Goal: Task Accomplishment & Management: Use online tool/utility

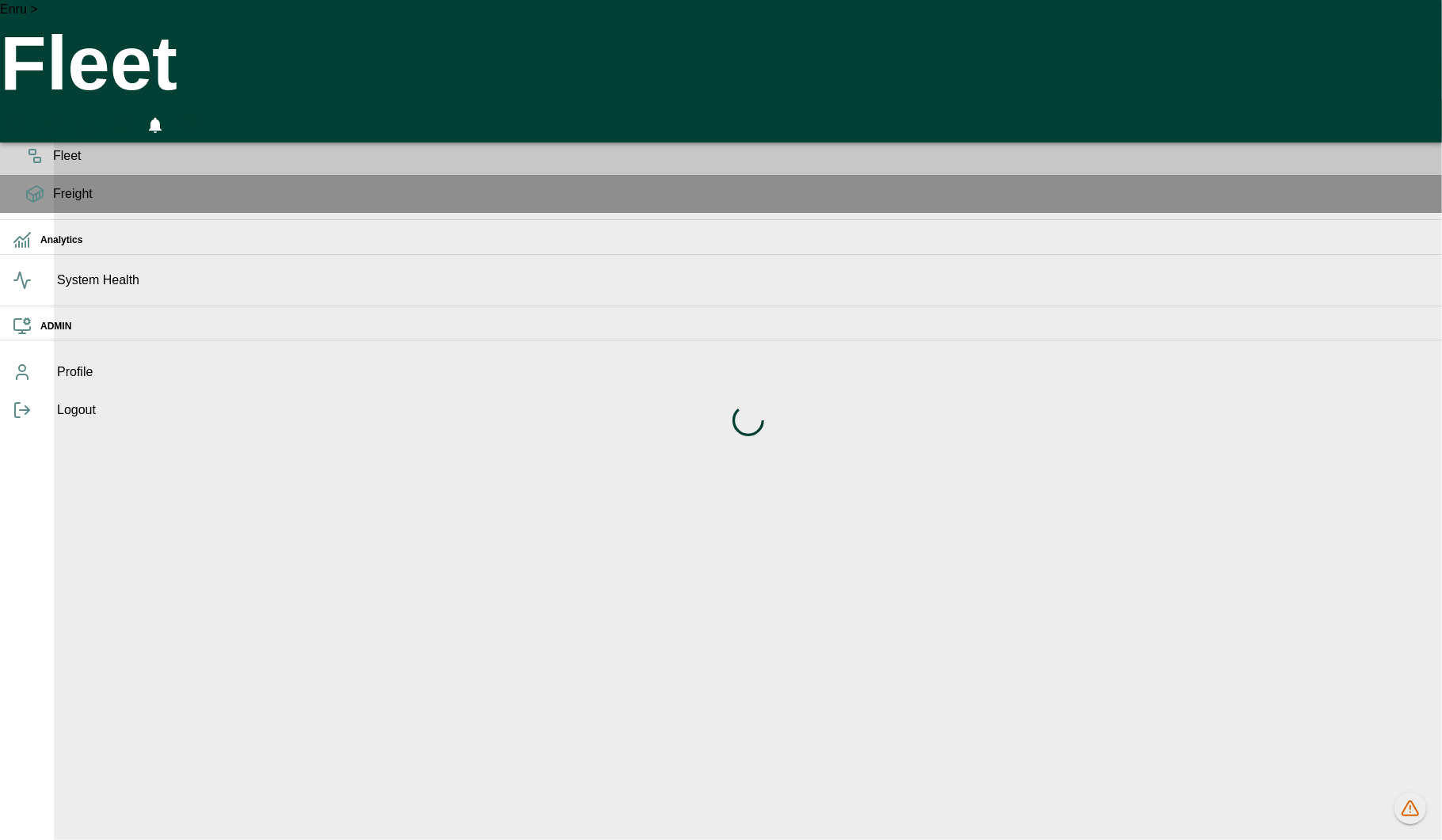
click at [40, 86] on h6 "OPS" at bounding box center [735, 78] width 1389 height 15
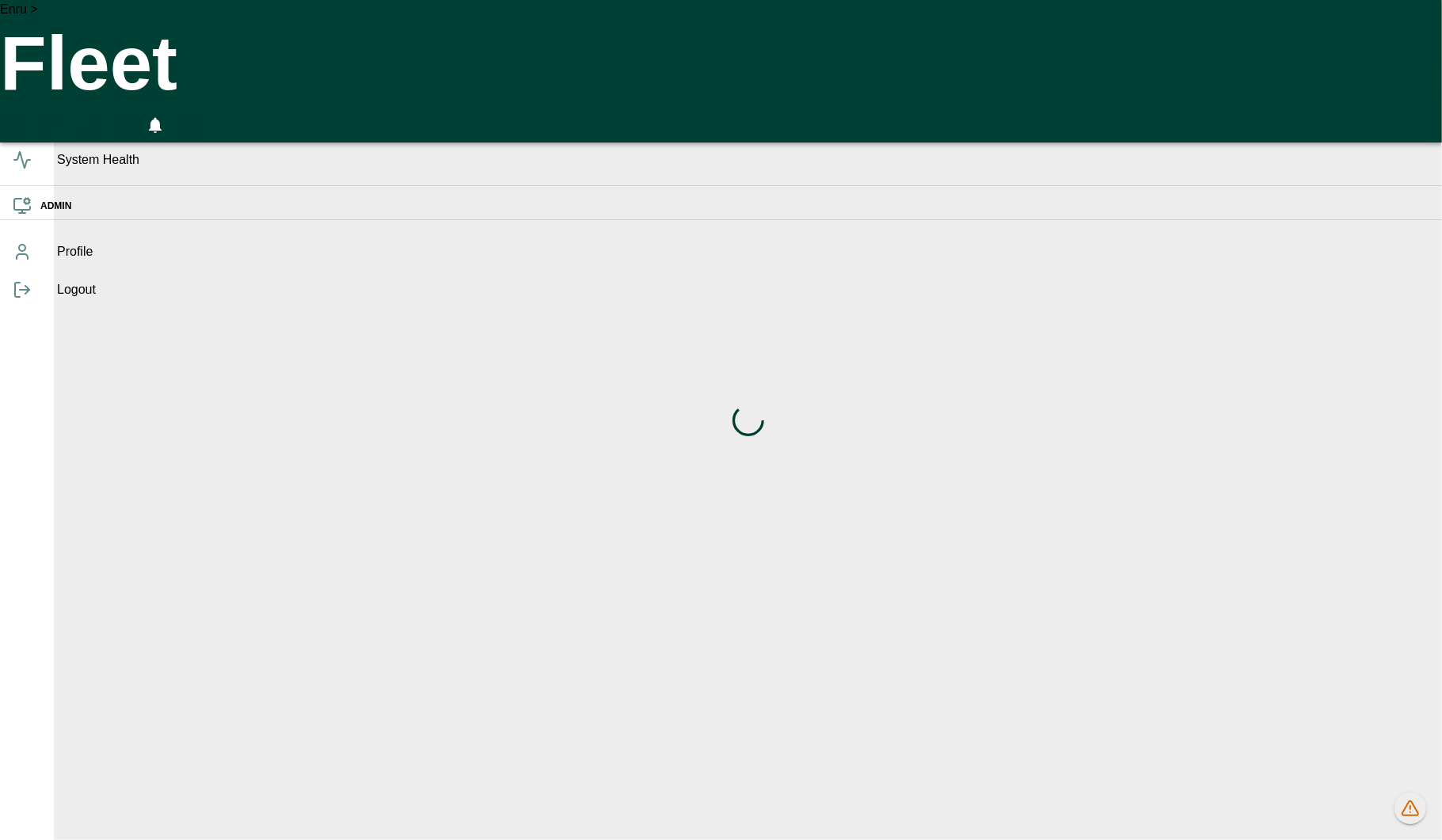
click at [40, 86] on h6 "OPS" at bounding box center [735, 78] width 1389 height 15
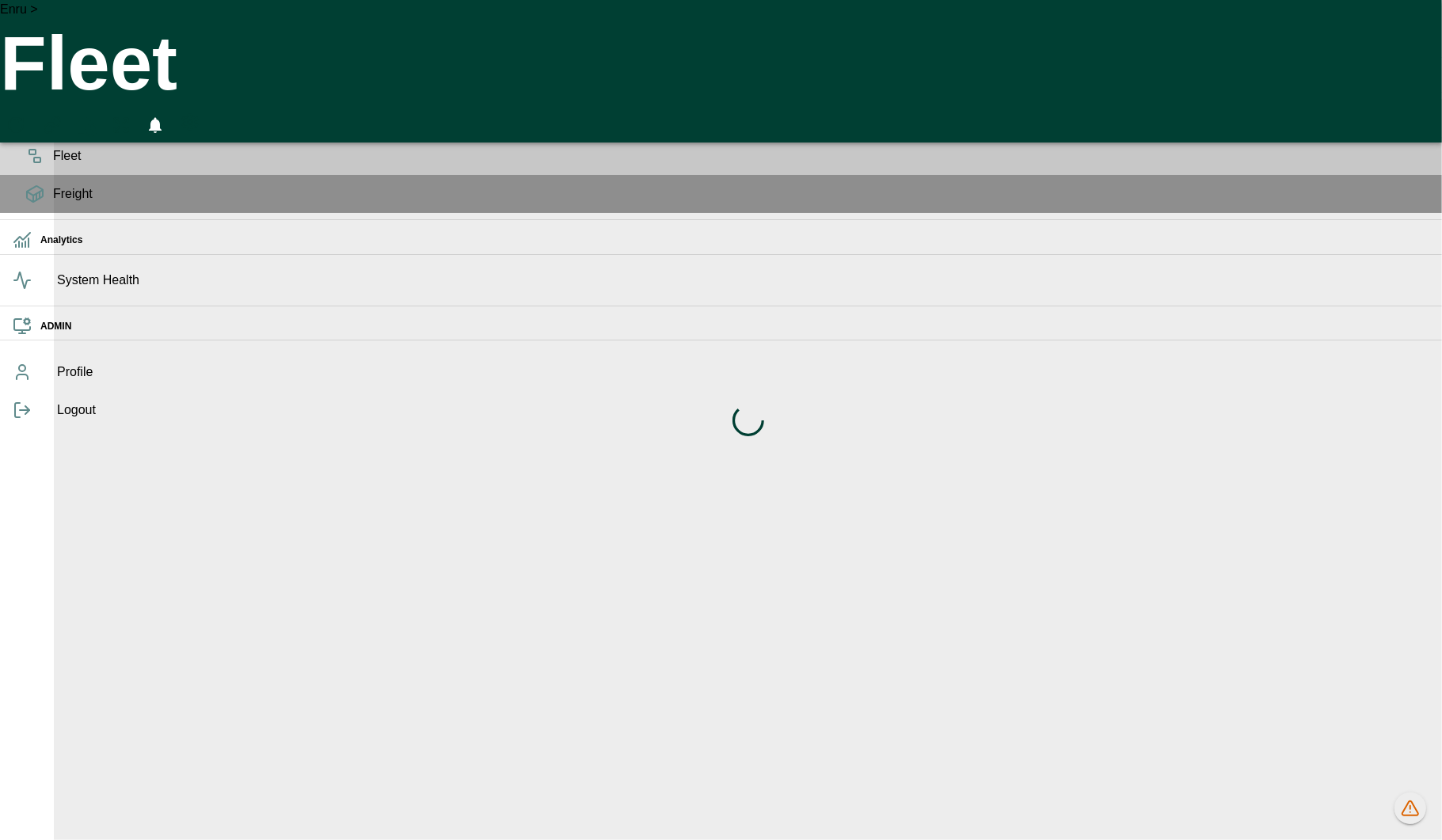
click at [32, 126] on icon at bounding box center [35, 123] width 16 height 6
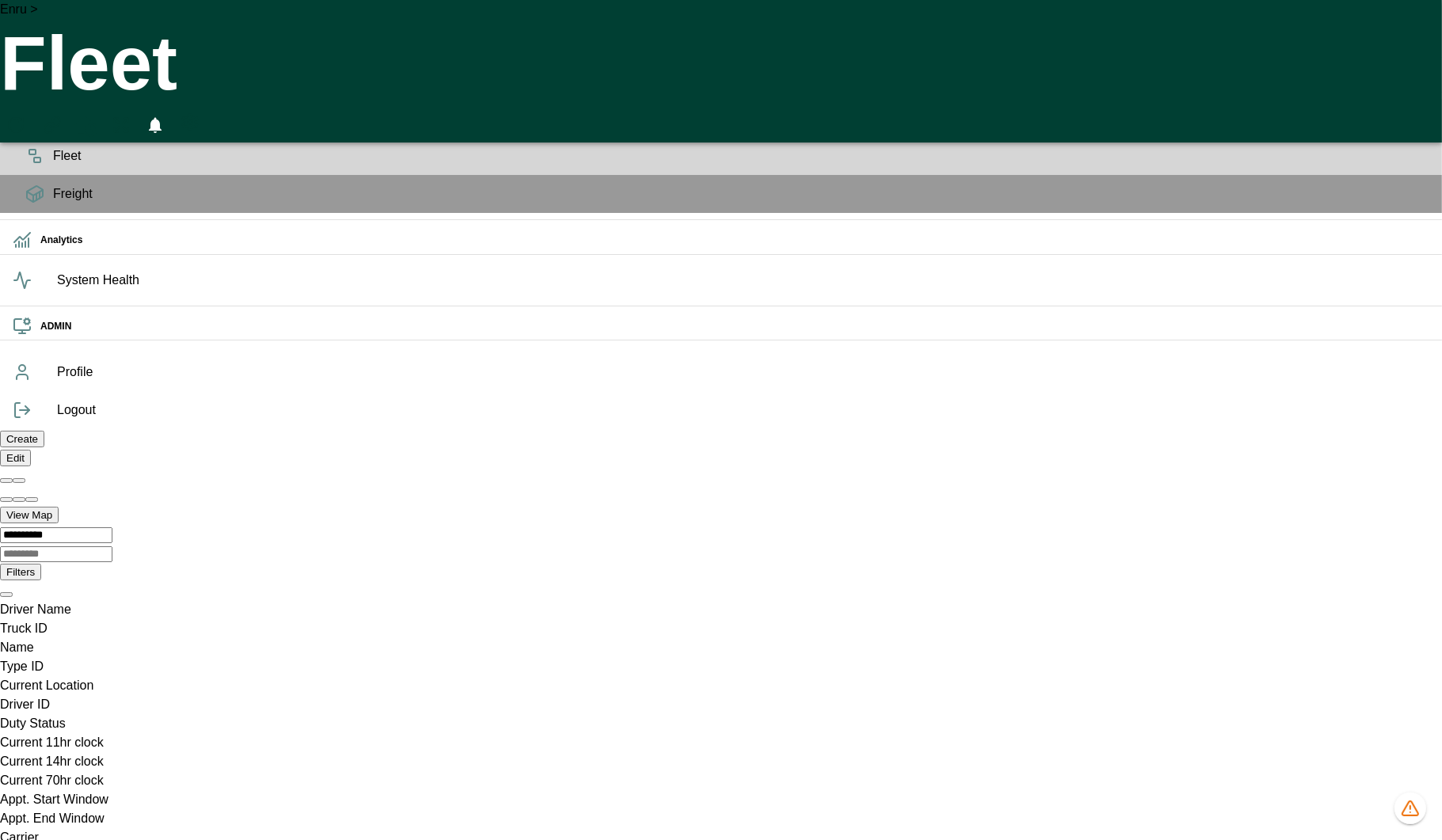
scroll to position [0, 67998]
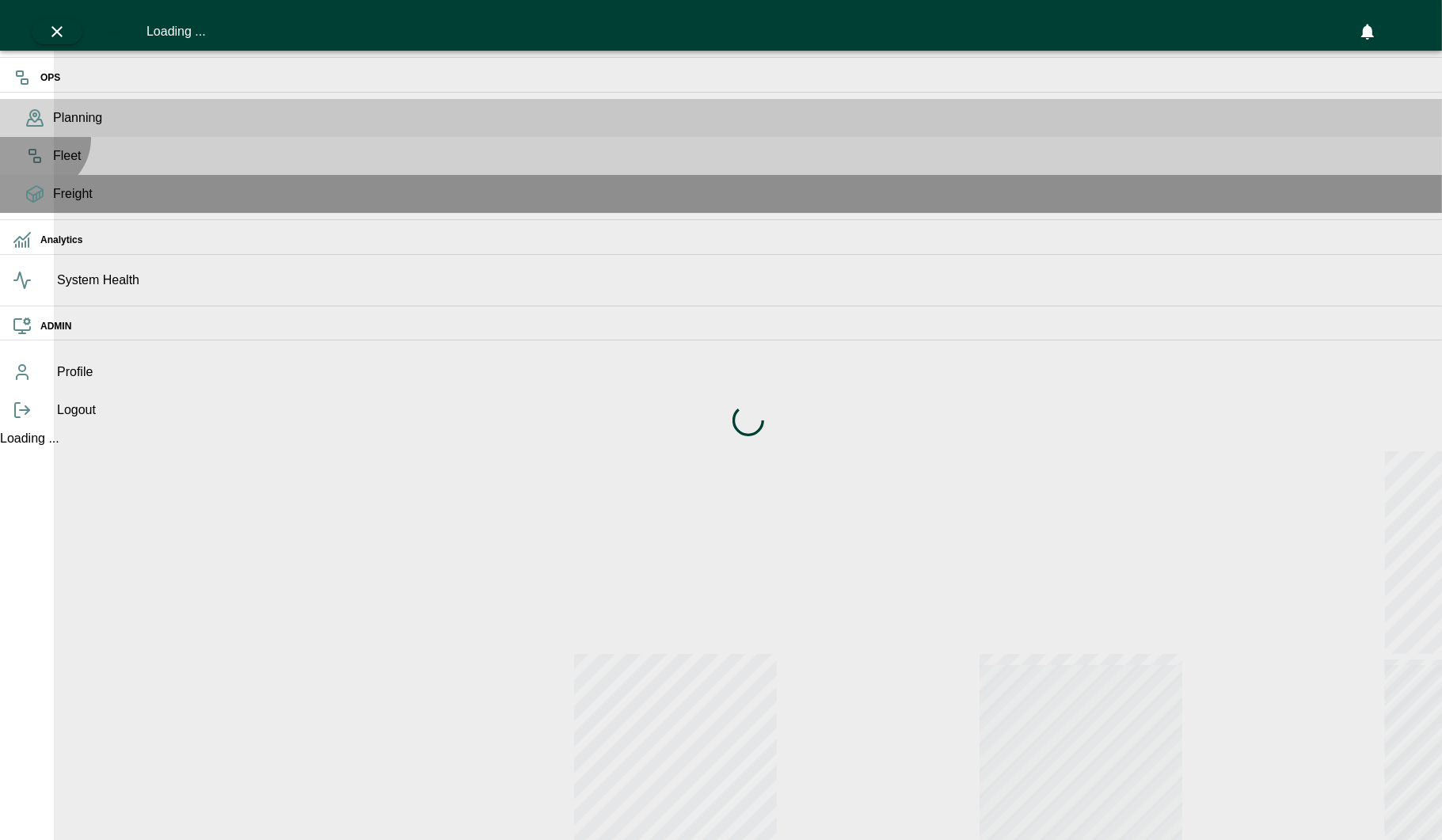
click at [34, 163] on div "Fleet" at bounding box center [721, 156] width 1442 height 38
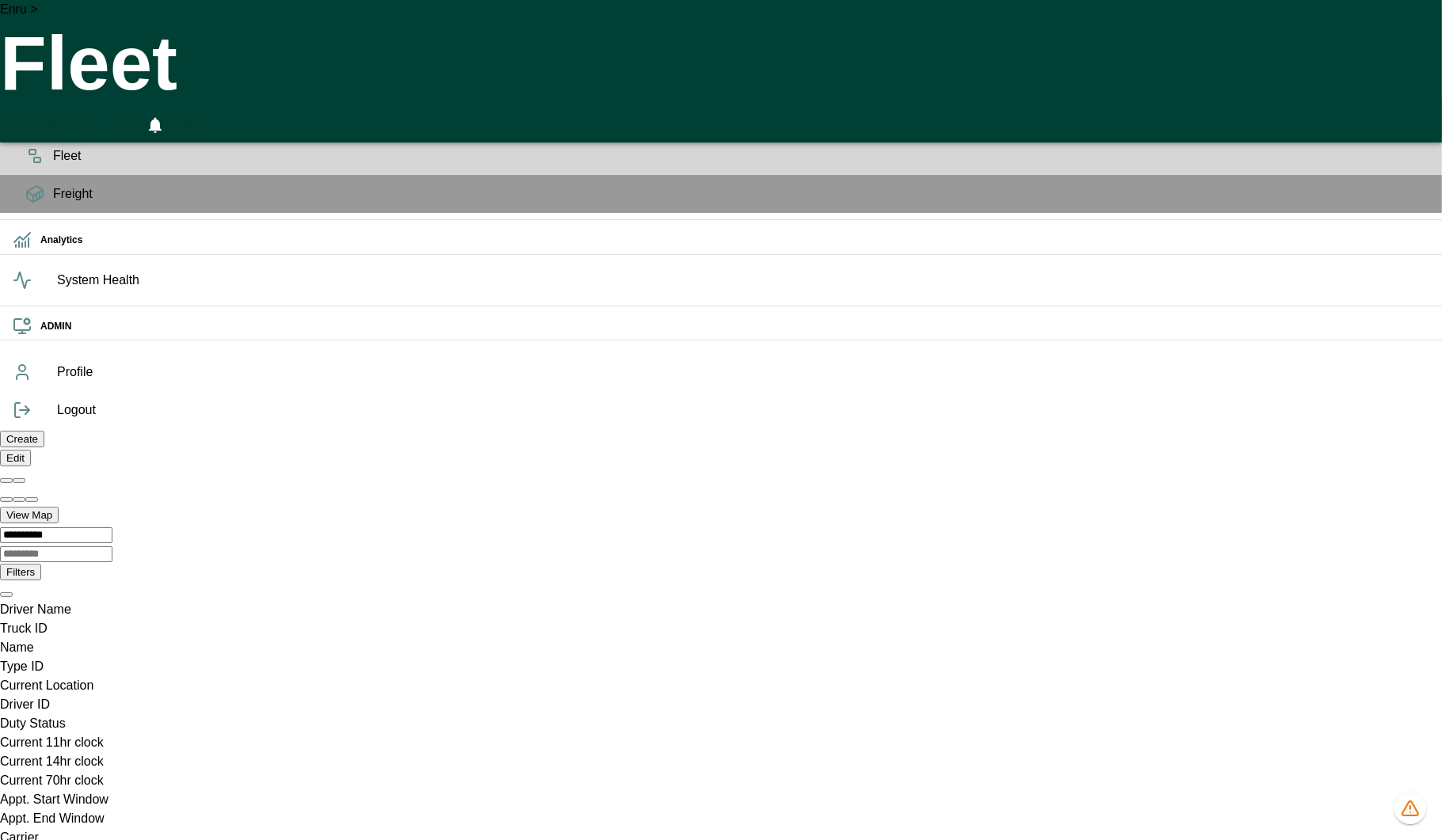
scroll to position [1, 0]
click at [1413, 812] on icon "1154 data issues" at bounding box center [1410, 808] width 19 height 19
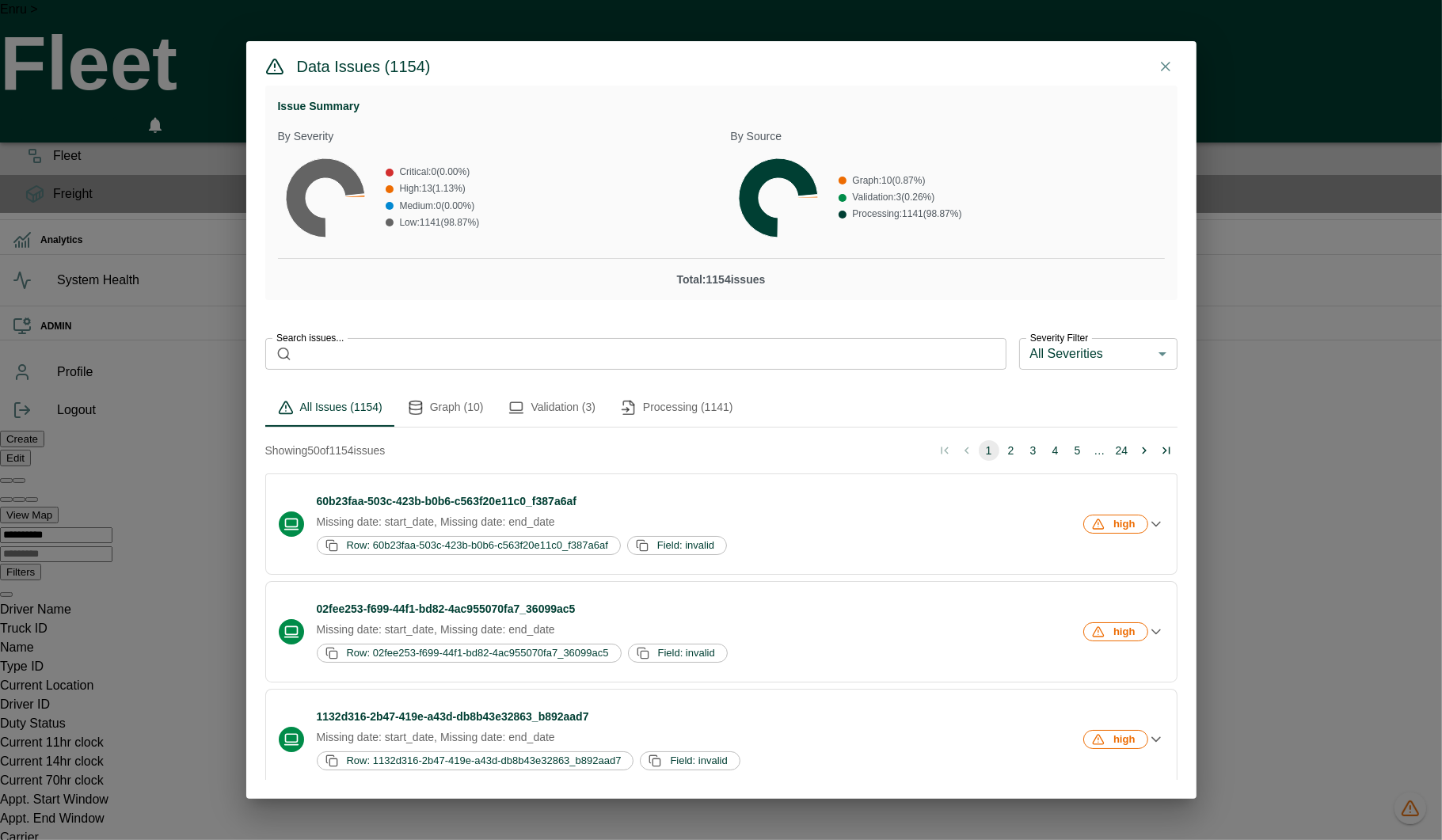
click at [557, 422] on button "Validation (3)" at bounding box center [551, 407] width 112 height 38
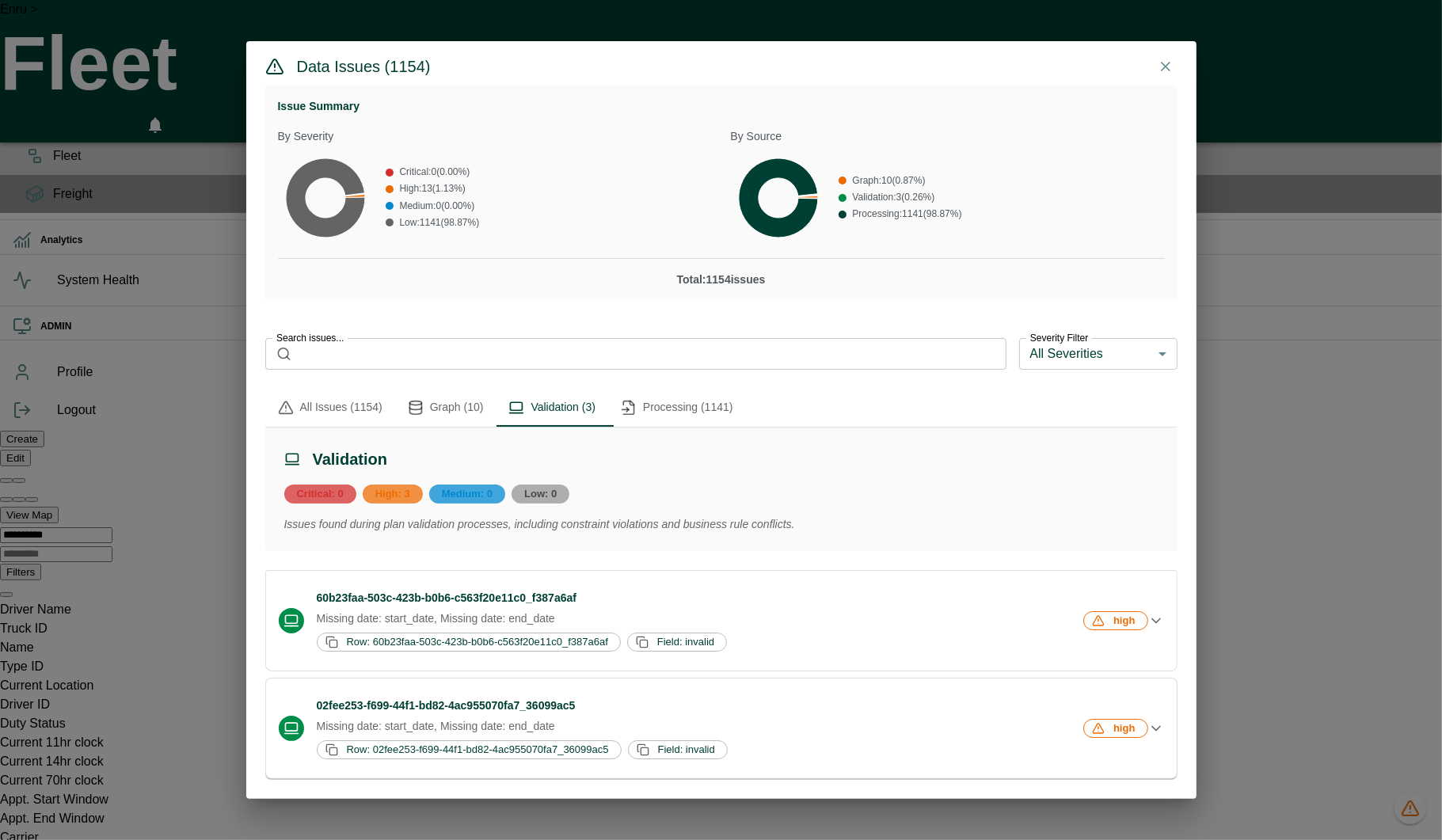
scroll to position [135, 0]
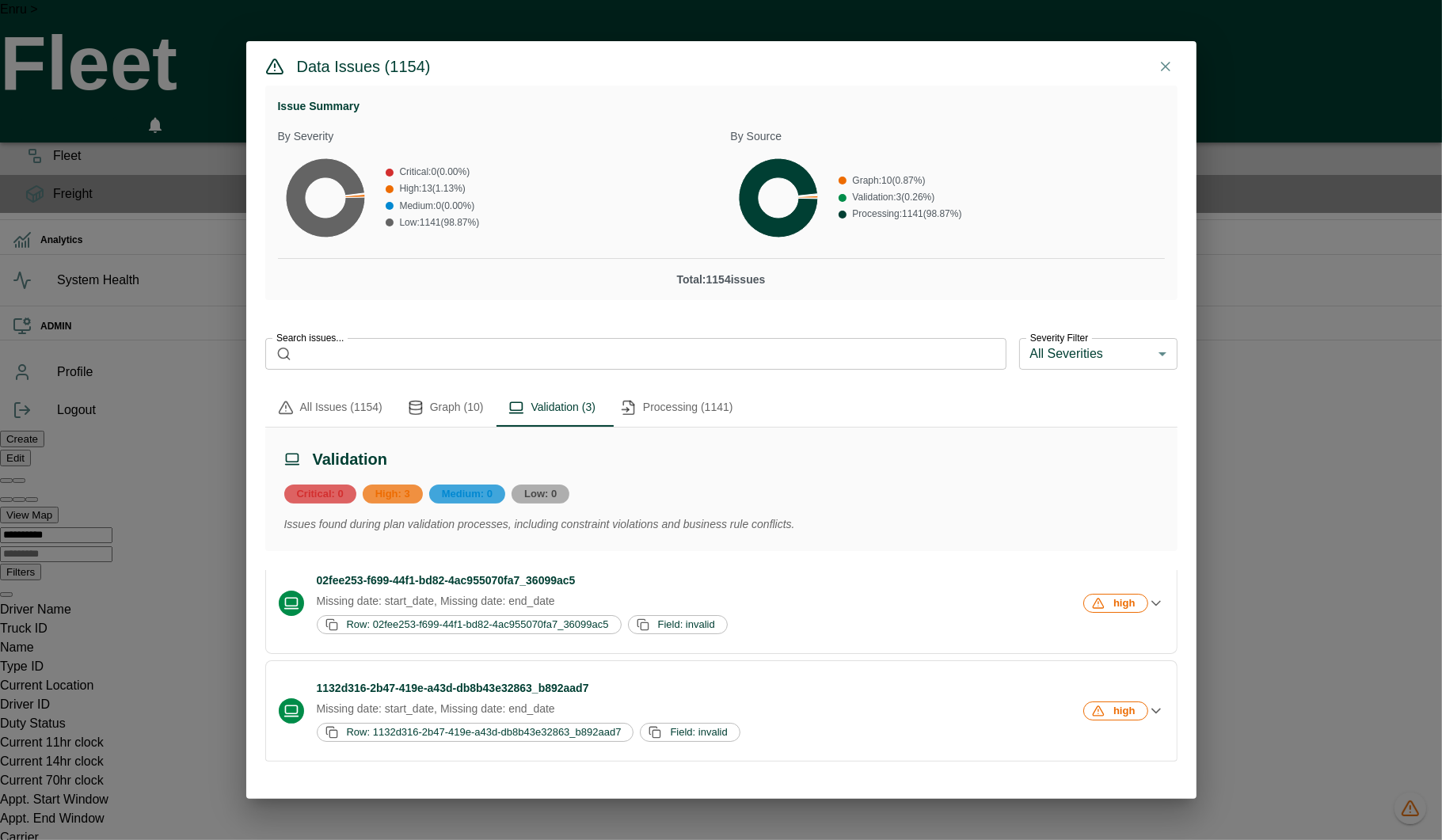
click at [433, 415] on button "Graph (10)" at bounding box center [446, 407] width 101 height 38
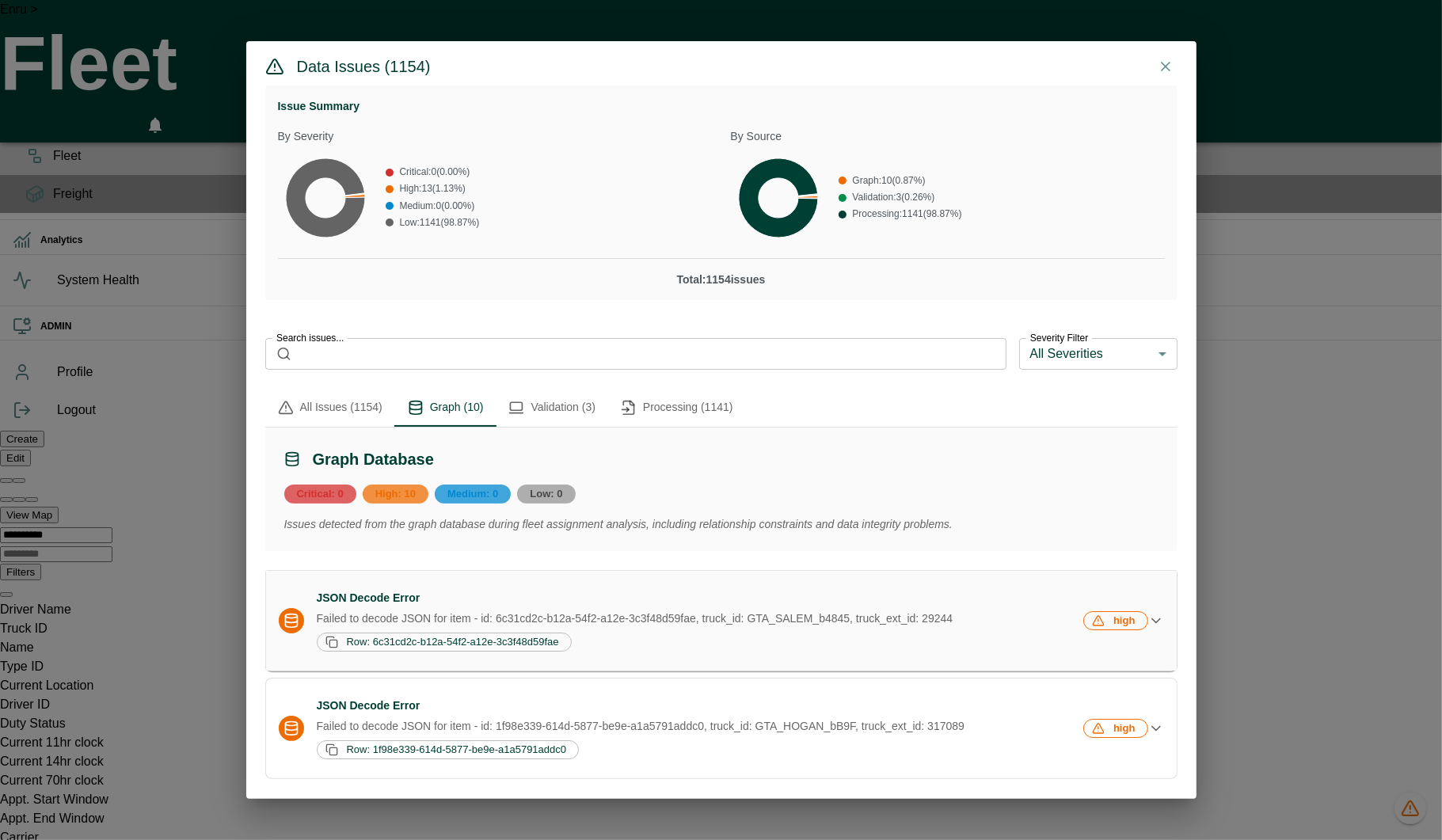
click at [629, 628] on div "JSON Decode Error Failed to decode JSON for item - id: 6c31cd2c-b12a-54f2-a12e-…" at bounding box center [699, 620] width 764 height 62
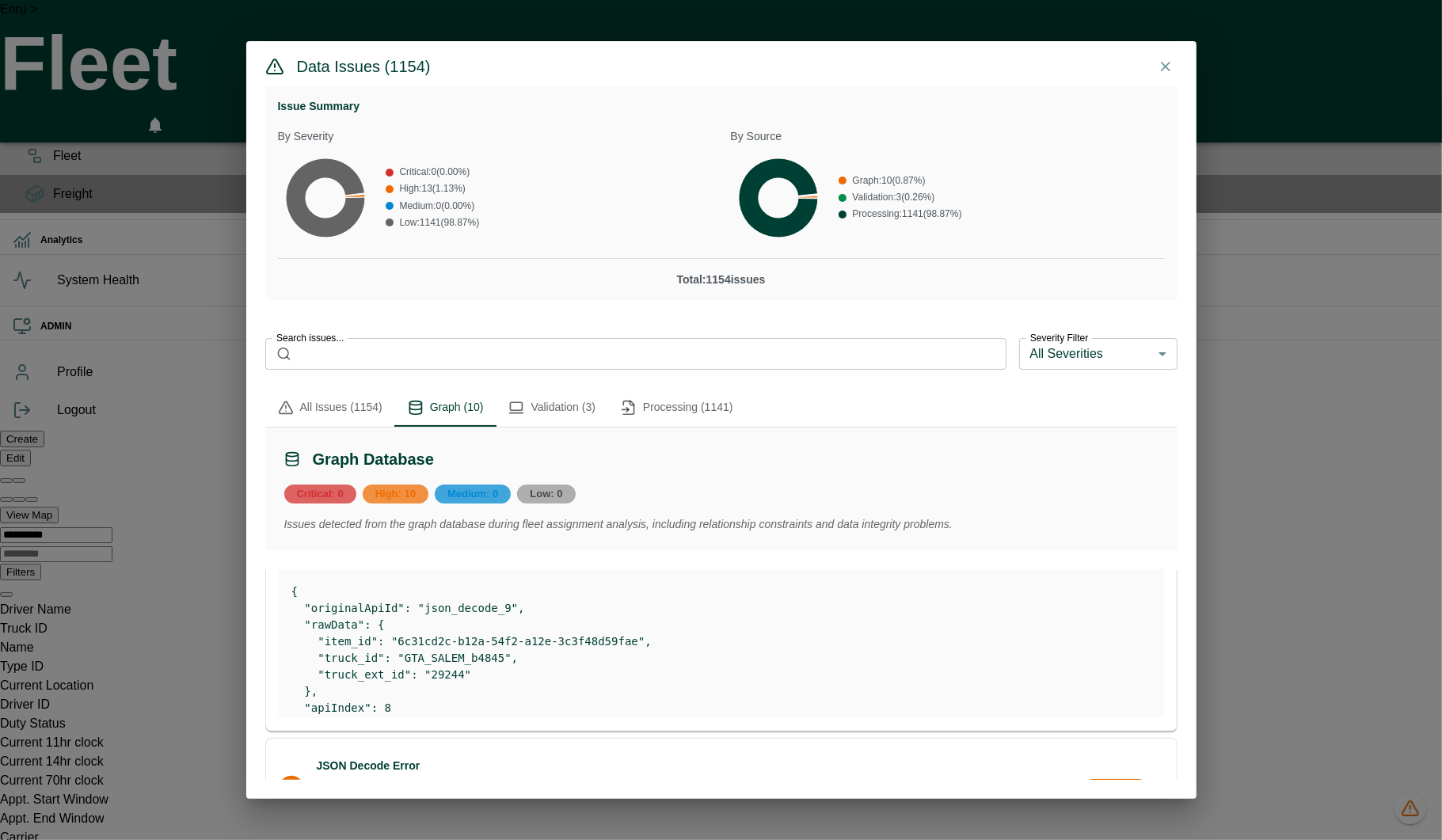
scroll to position [259, 0]
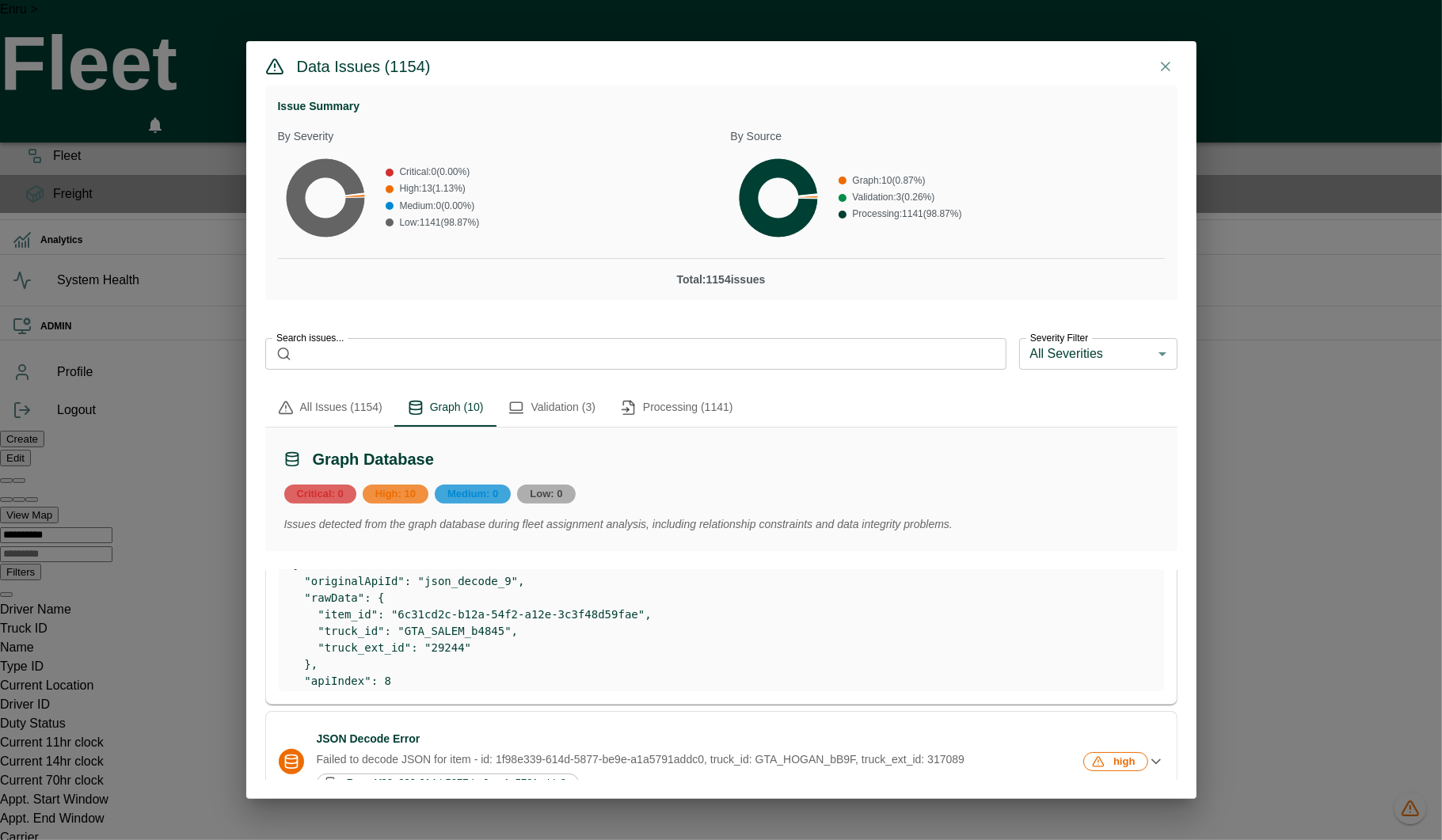
click at [564, 624] on pre "{ "originalApiId": "json_decode_9", "rawData": { "item_id": "6c31cd2c-b12a-54f2…" at bounding box center [721, 631] width 860 height 150
click at [545, 663] on pre "{ "originalApiId": "json_decode_9", "rawData": { "item_id": "6c31cd2c-b12a-54f2…" at bounding box center [721, 631] width 860 height 150
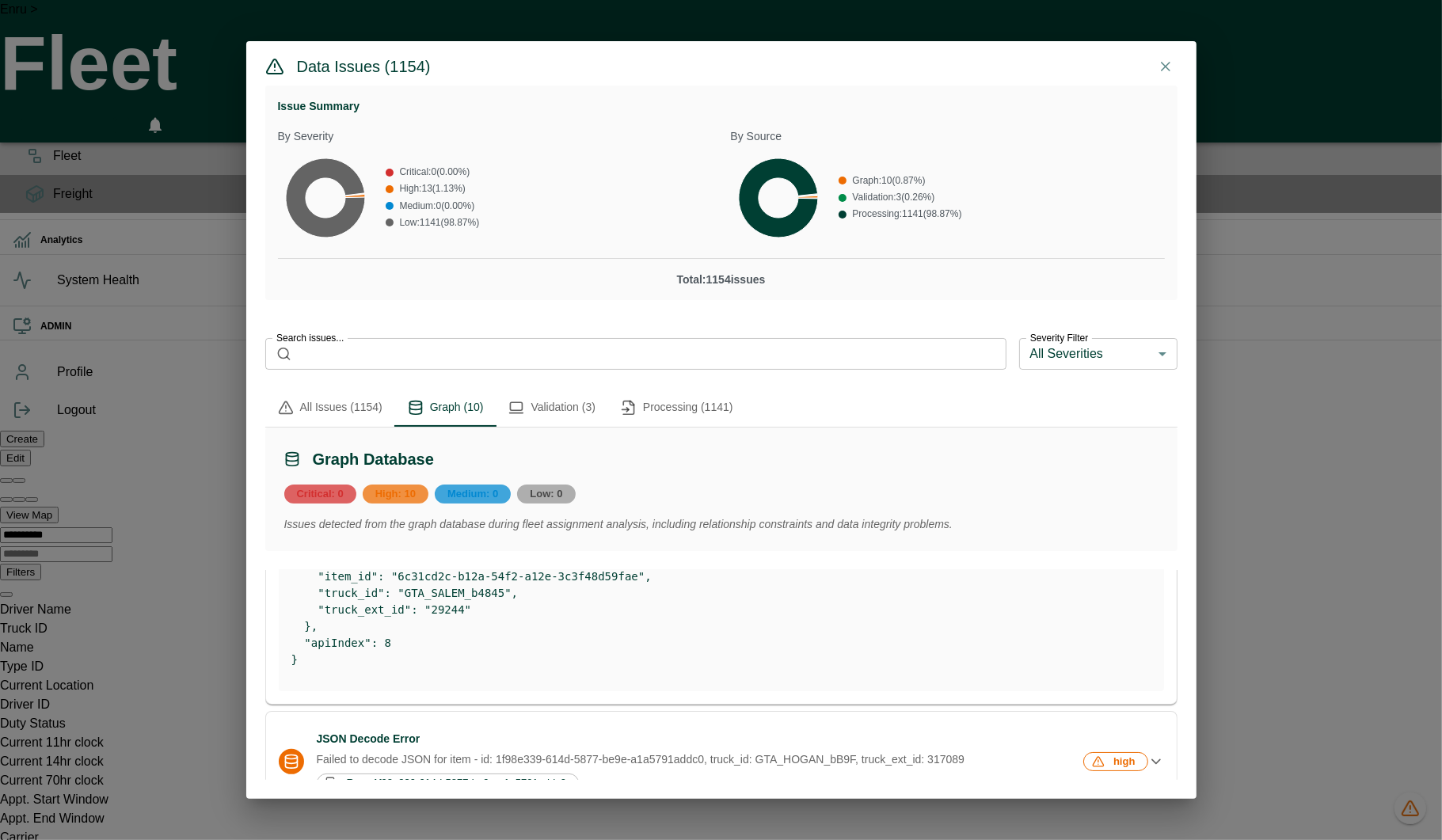
scroll to position [0, 0]
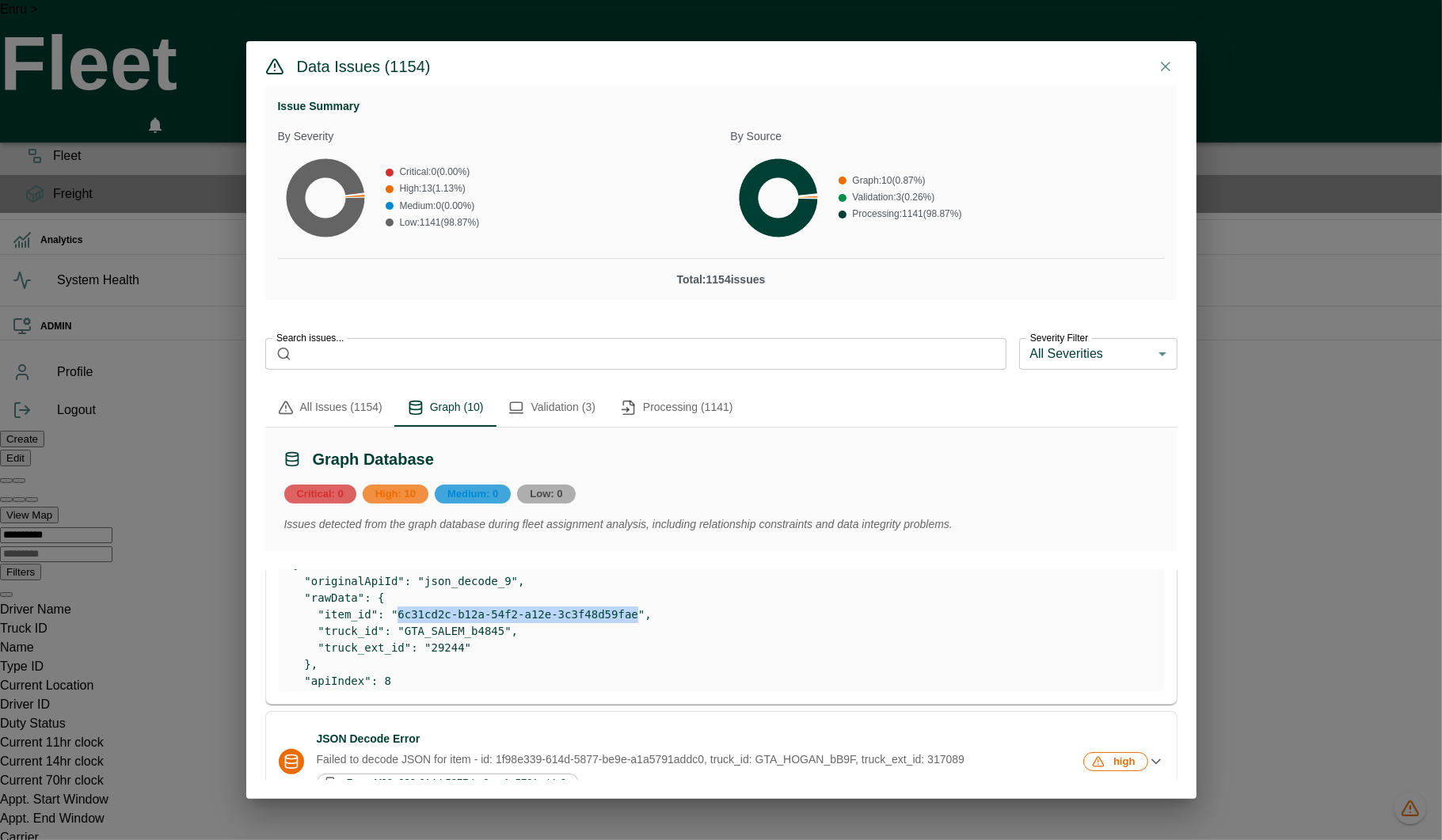
drag, startPoint x: 637, startPoint y: 617, endPoint x: 396, endPoint y: 618, distance: 241.0
click at [396, 618] on pre "{ "originalApiId": "json_decode_9", "rawData": { "item_id": "6c31cd2c-b12a-54f2…" at bounding box center [721, 631] width 860 height 150
copy pre "6c31cd2c-b12a-54f2-a12e-3c3f48d59fae"
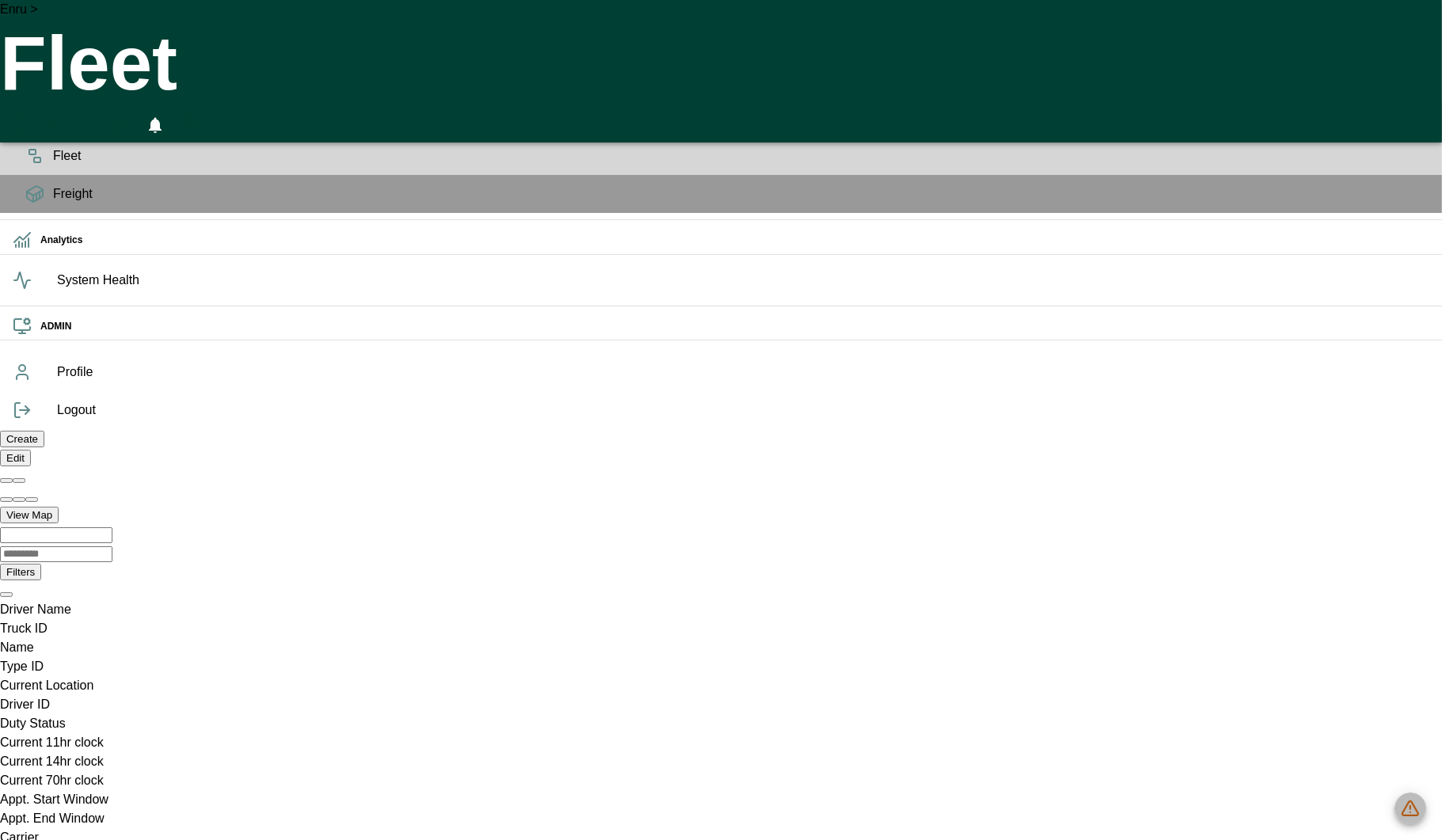
scroll to position [0, 67998]
click at [1407, 819] on button "1153 data issues" at bounding box center [1410, 808] width 32 height 32
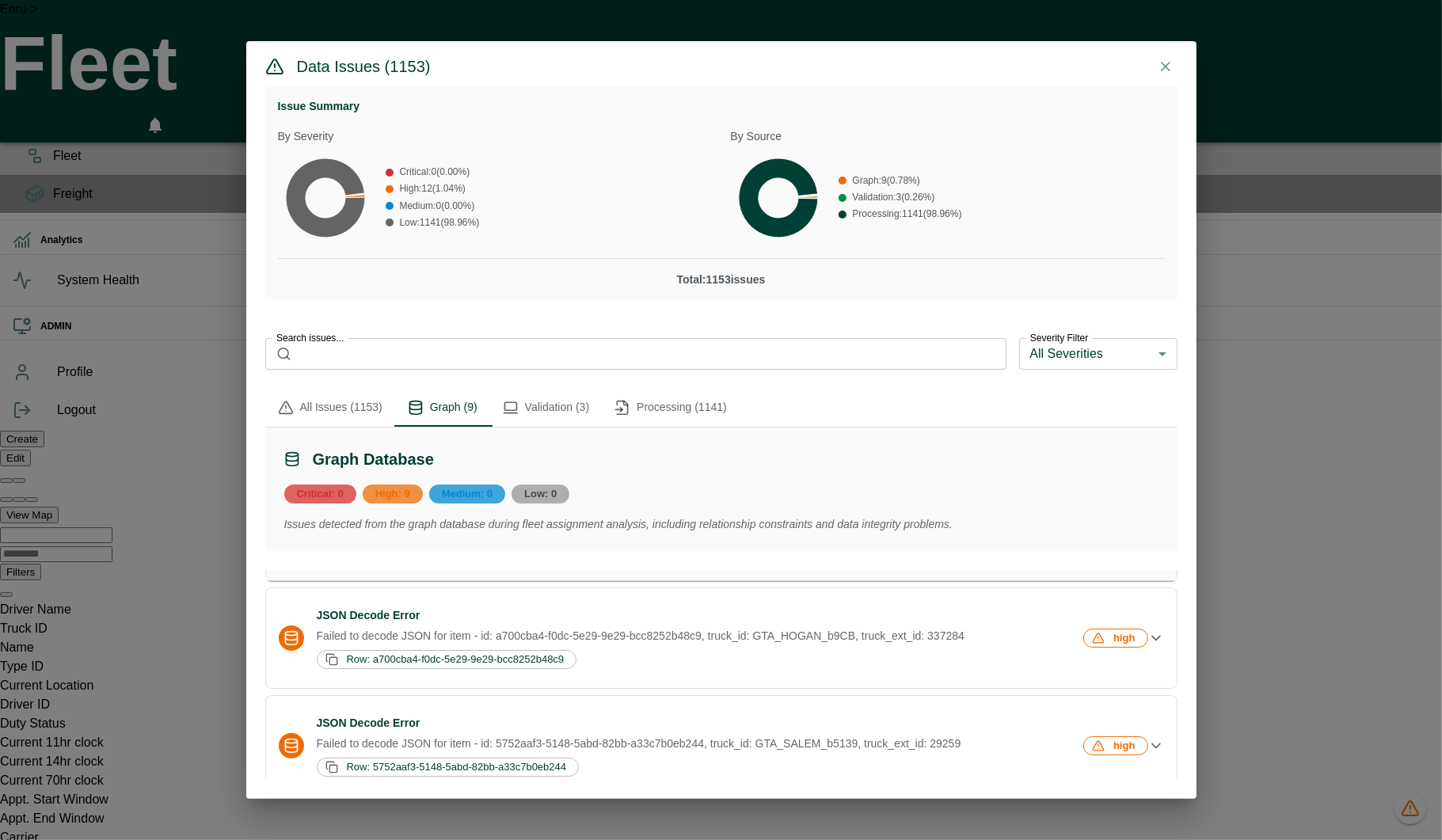
scroll to position [796, 0]
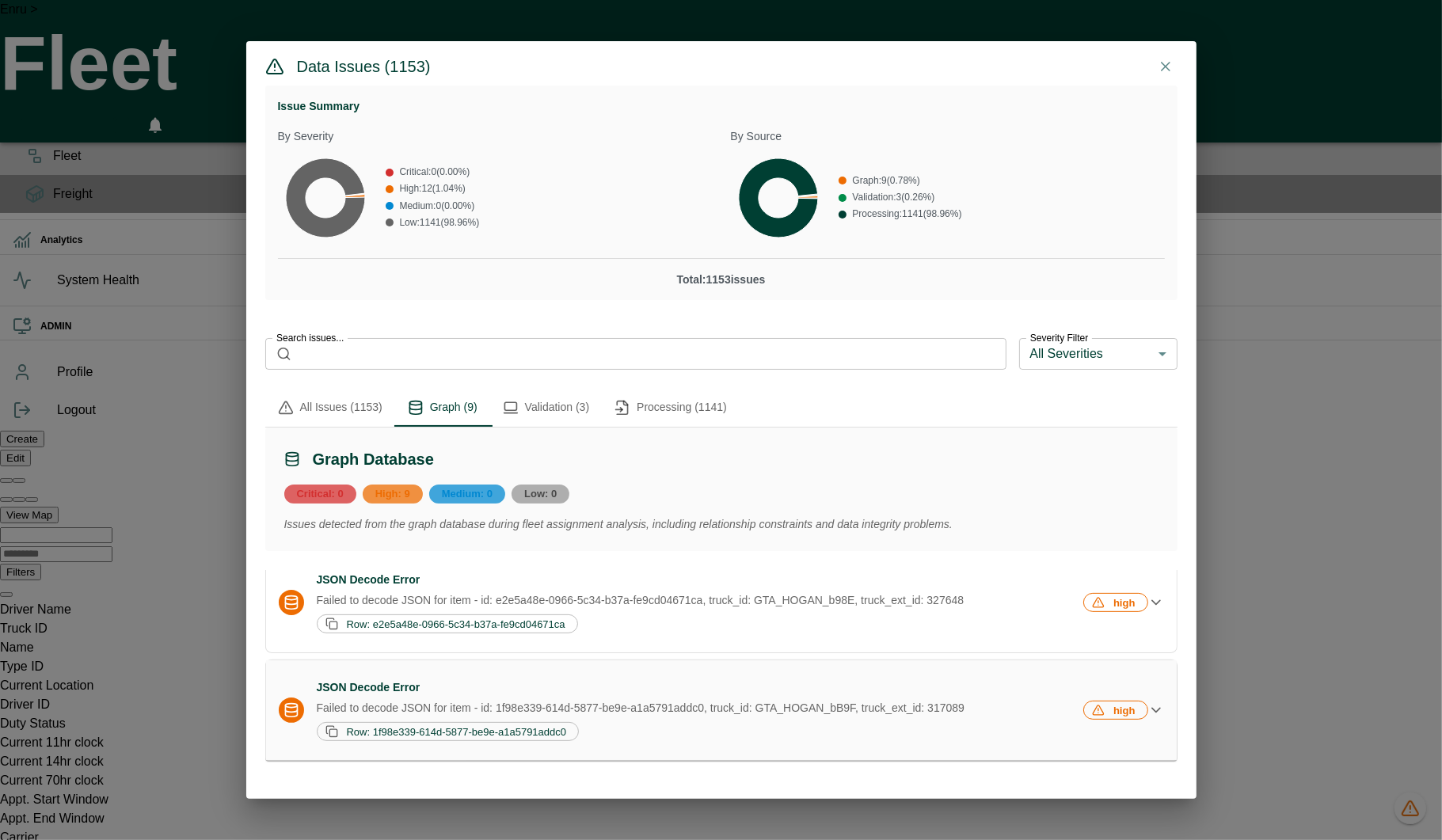
drag, startPoint x: 706, startPoint y: 708, endPoint x: 484, endPoint y: 708, distance: 222.0
click at [484, 708] on p "Failed to decode JSON for item - id: 1f98e339-614d-5877-be9e-a1a5791addc0, truc…" at bounding box center [699, 708] width 764 height 16
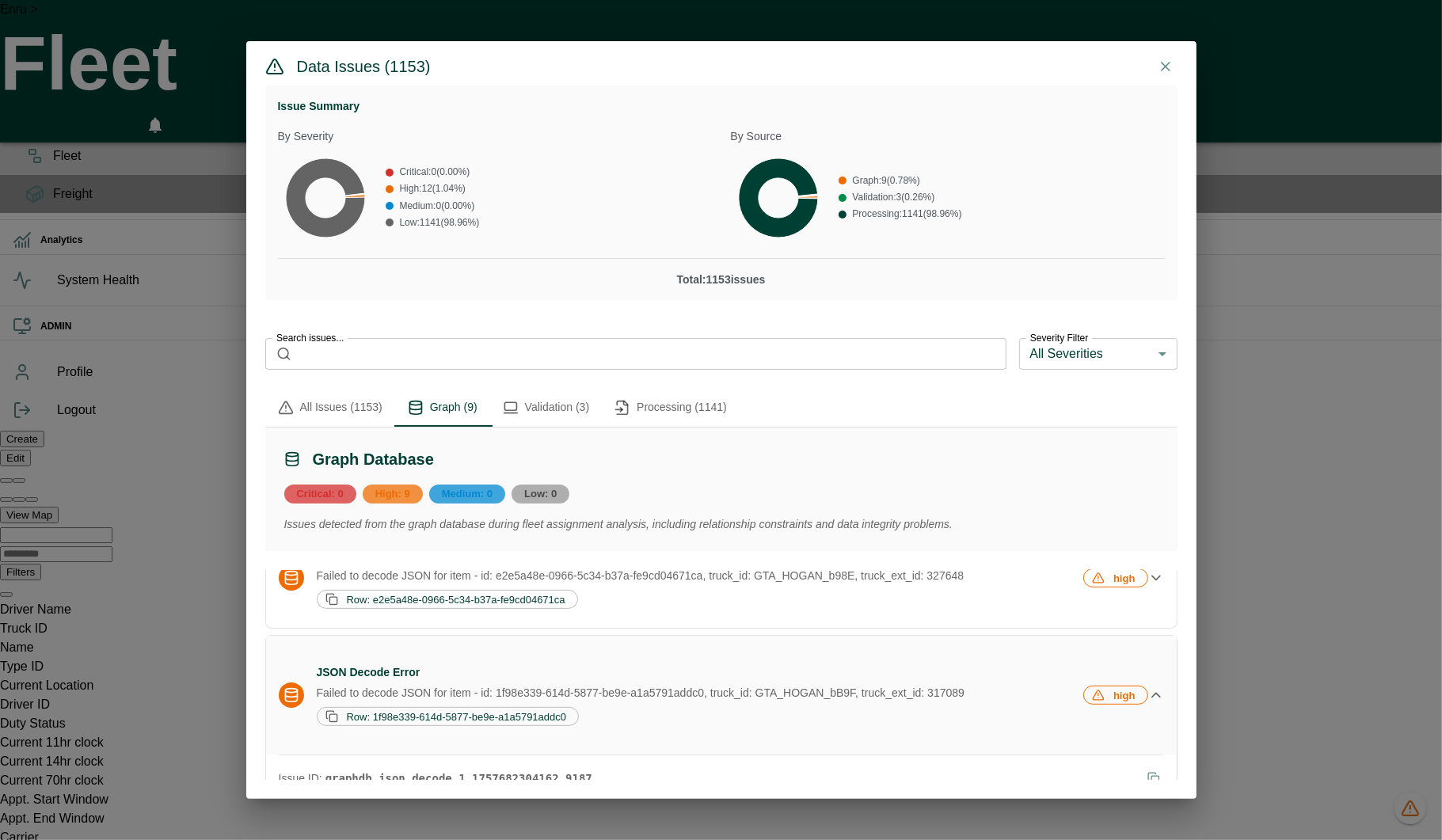
click at [535, 705] on div "JSON Decode Error Failed to decode JSON for item - id: 1f98e339-614d-5877-be9e-…" at bounding box center [699, 695] width 764 height 62
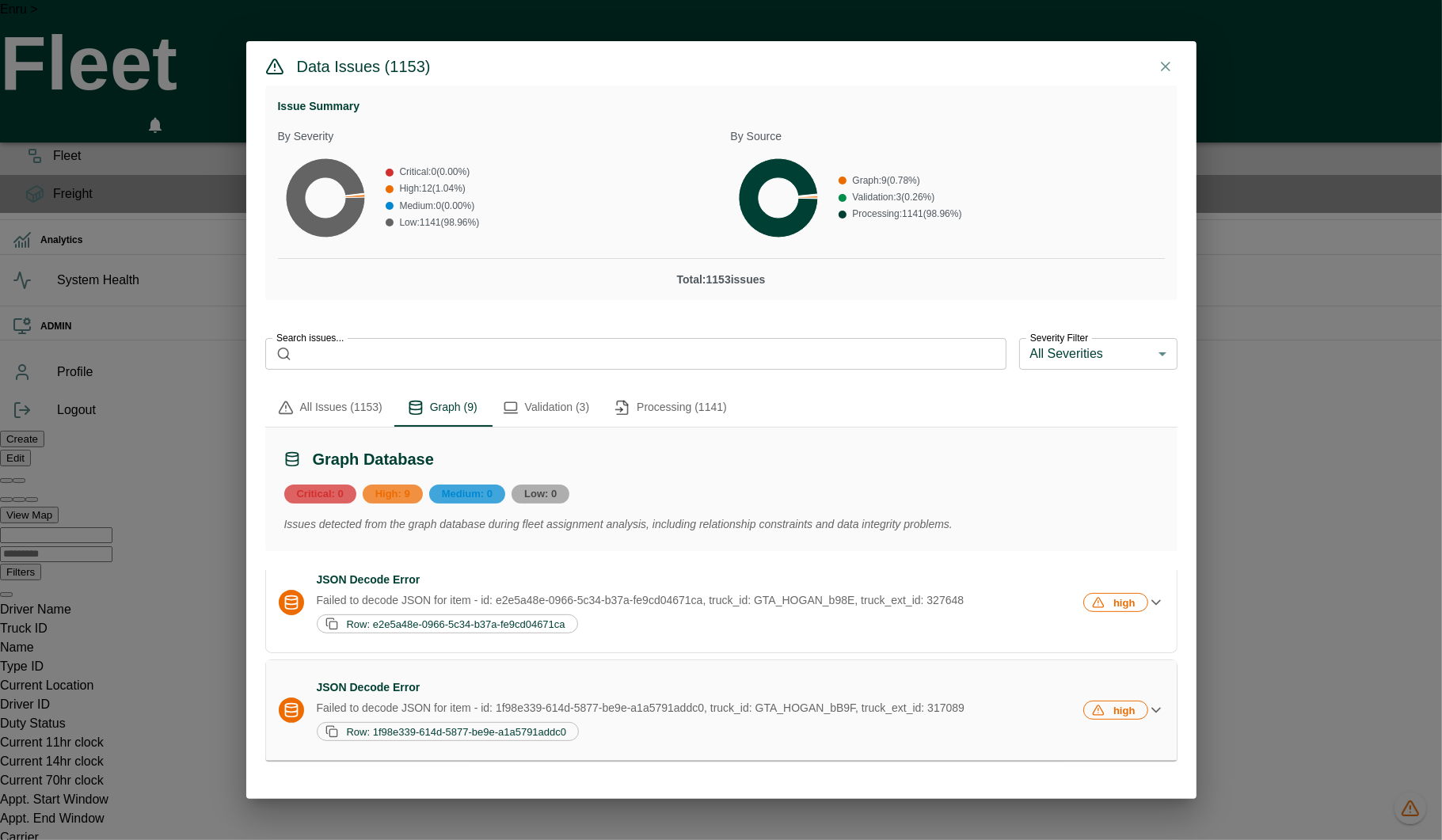
click at [535, 705] on p "Failed to decode JSON for item - id: 1f98e339-614d-5877-be9e-a1a5791addc0, truc…" at bounding box center [699, 708] width 764 height 16
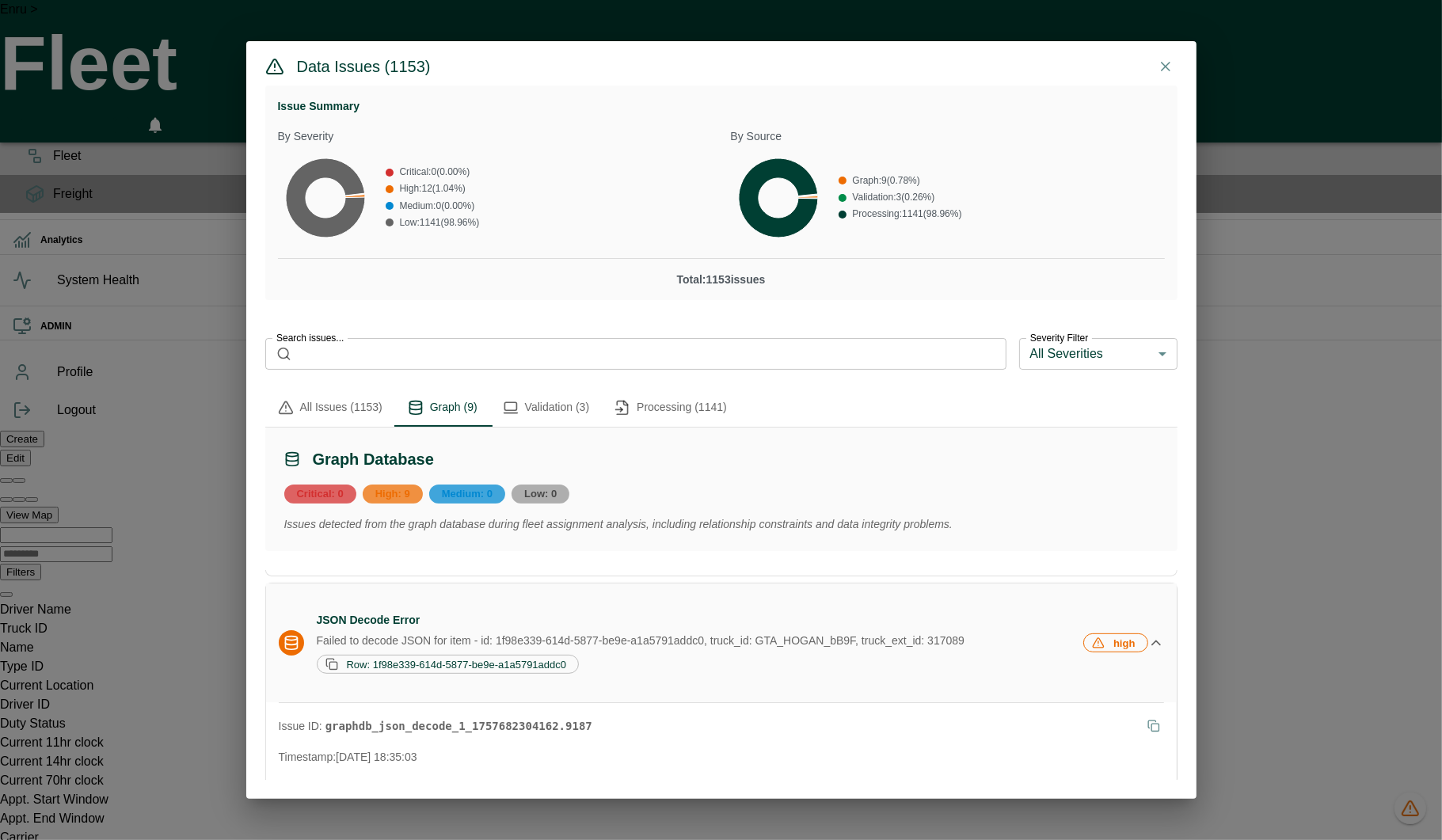
scroll to position [857, 0]
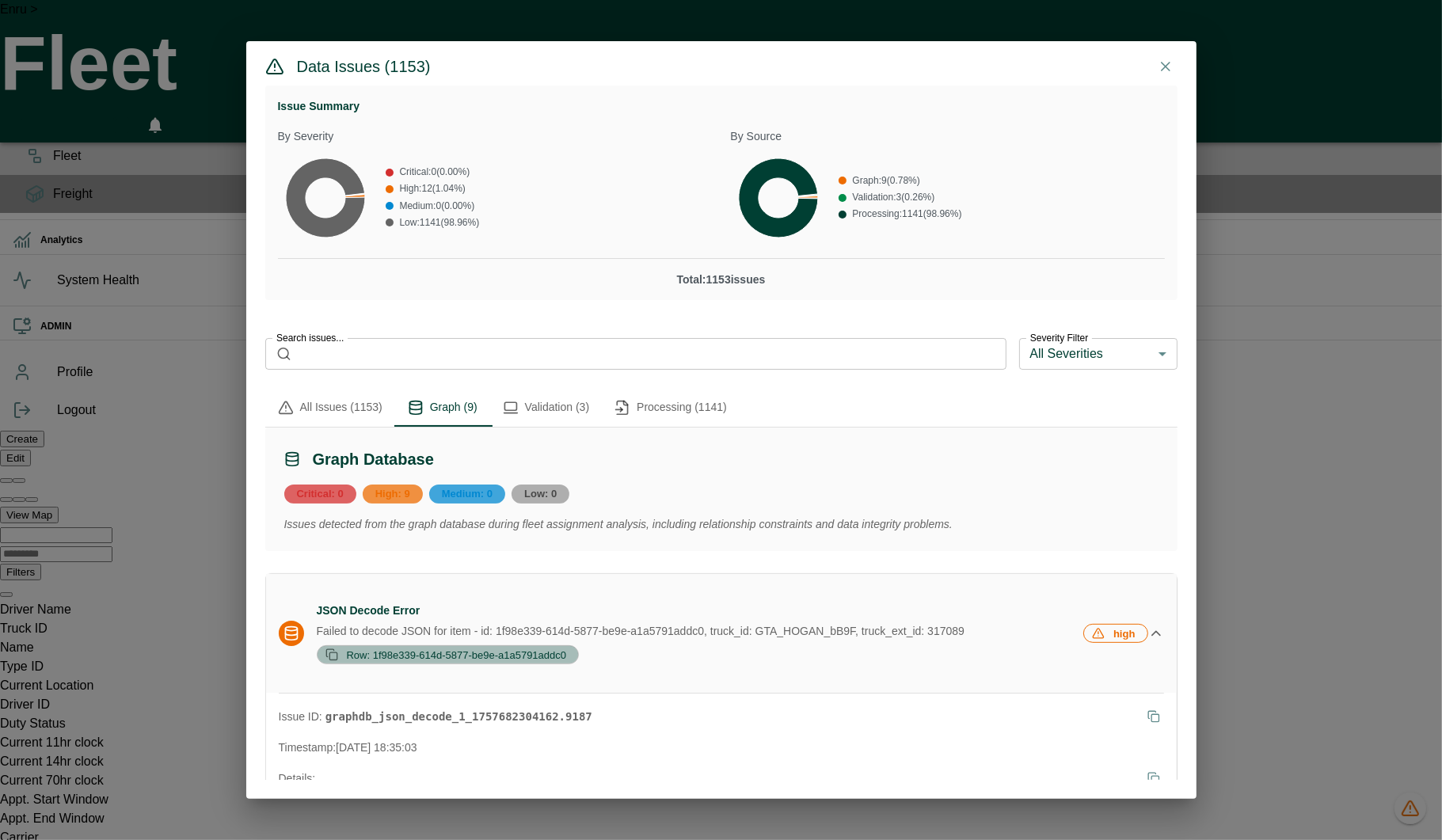
drag, startPoint x: 558, startPoint y: 680, endPoint x: 369, endPoint y: 681, distance: 189.0
click at [369, 661] on span "Row: 1f98e339-614d-5877-be9e-a1a5791addc0" at bounding box center [457, 655] width 231 height 12
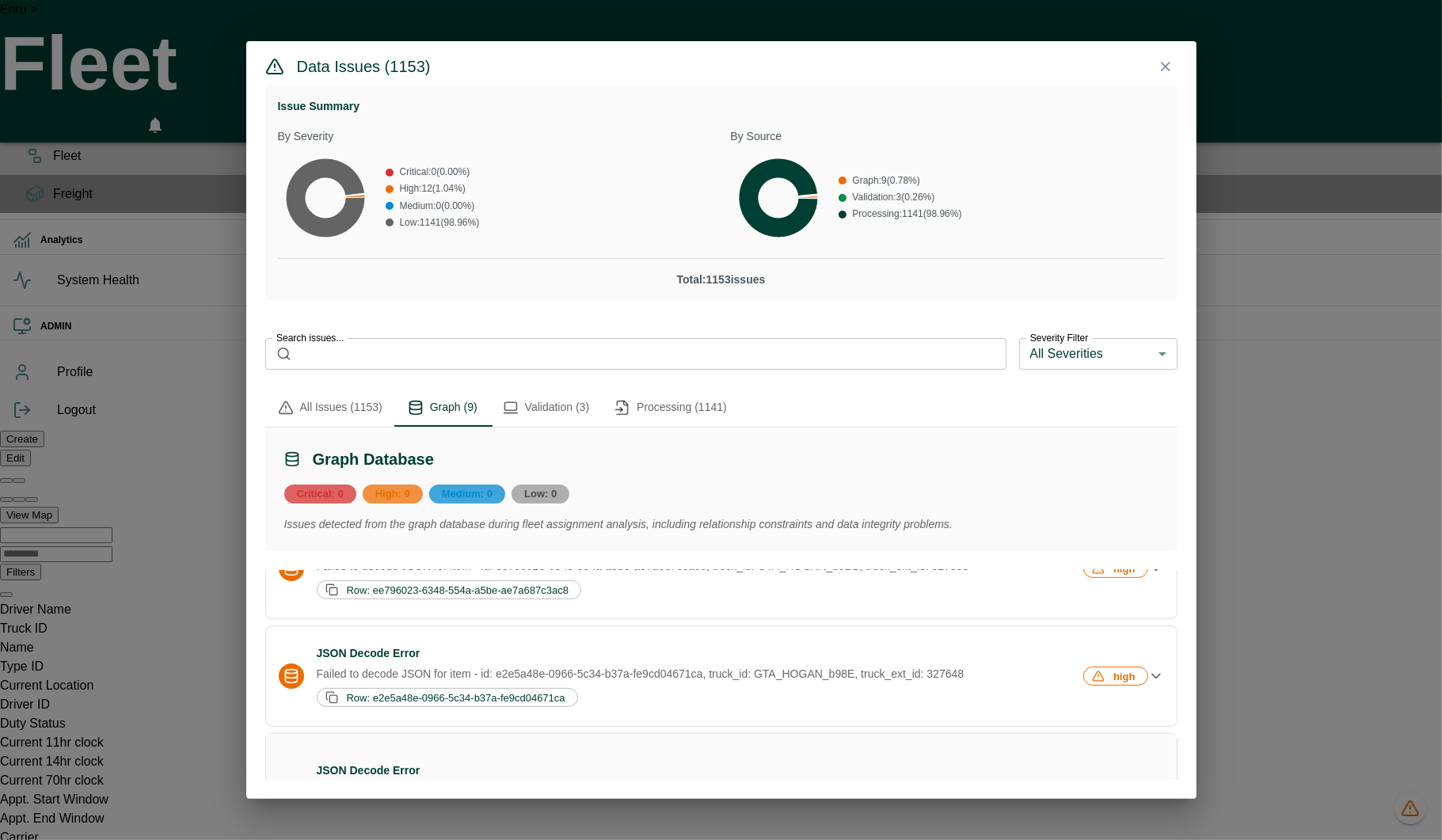
scroll to position [693, 0]
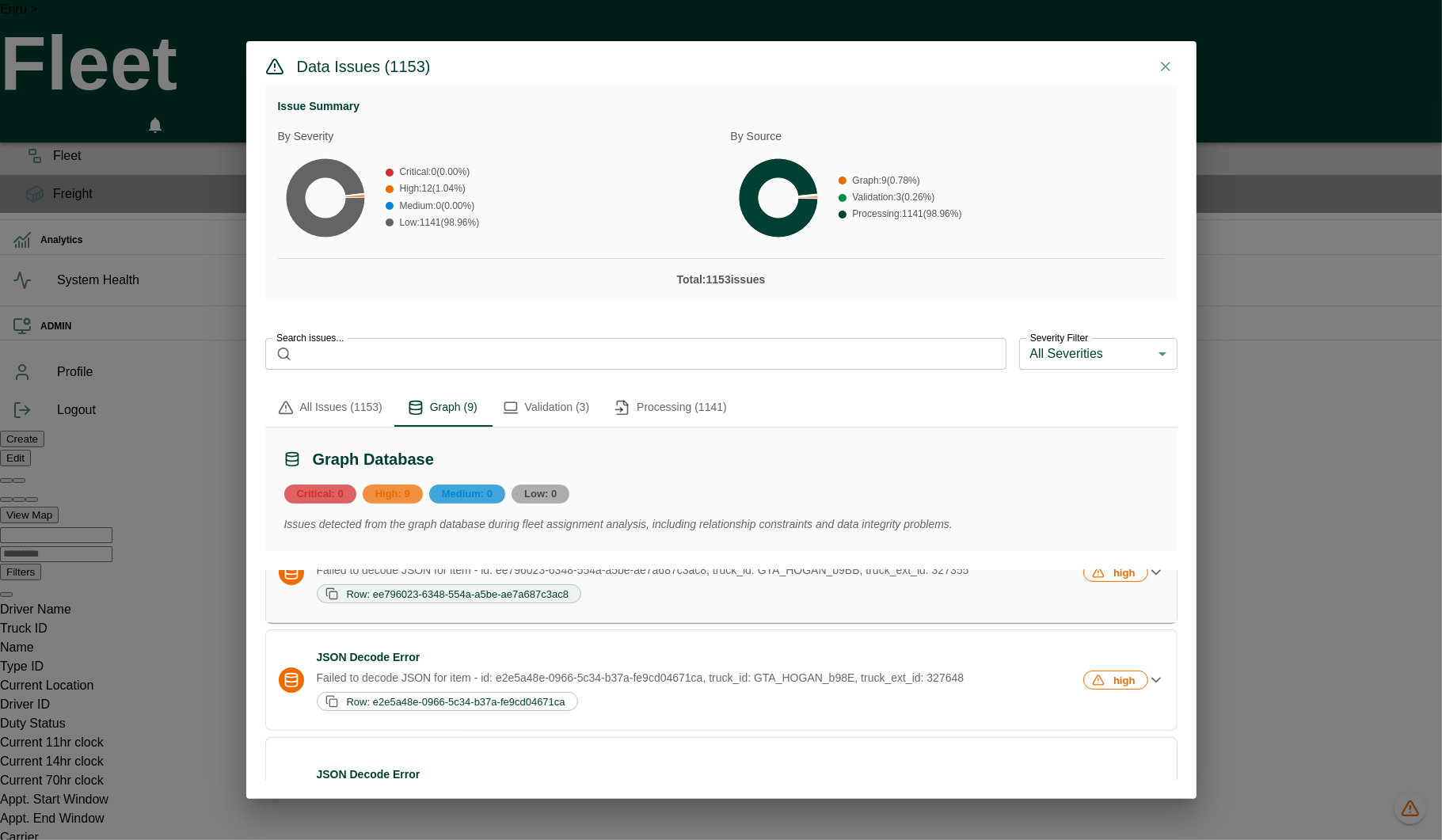
click at [332, 600] on icon "button" at bounding box center [332, 594] width 13 height 13
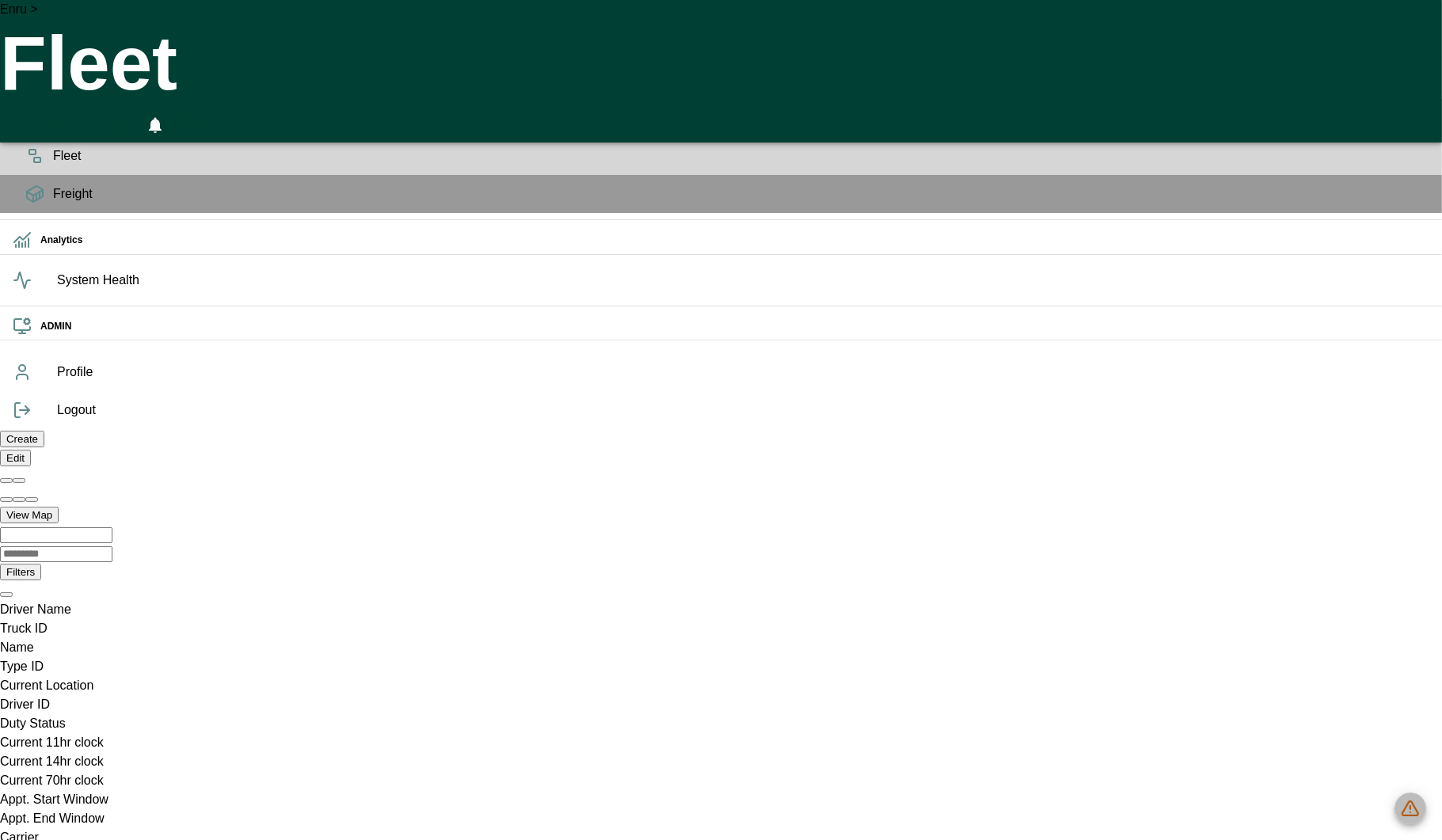
scroll to position [0, 67998]
click at [1403, 804] on icon "1153 data issues" at bounding box center [1410, 808] width 19 height 19
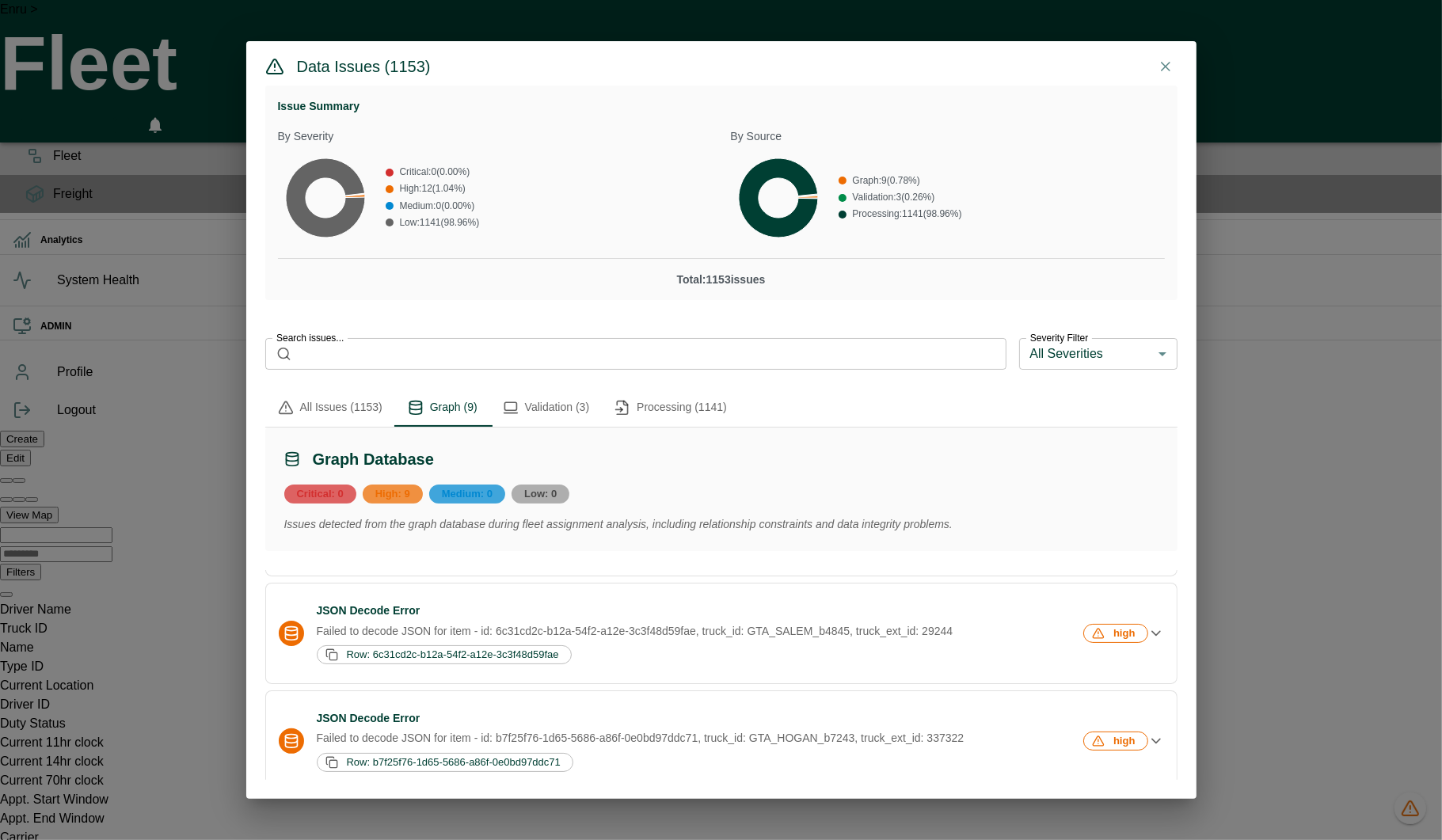
scroll to position [0, 0]
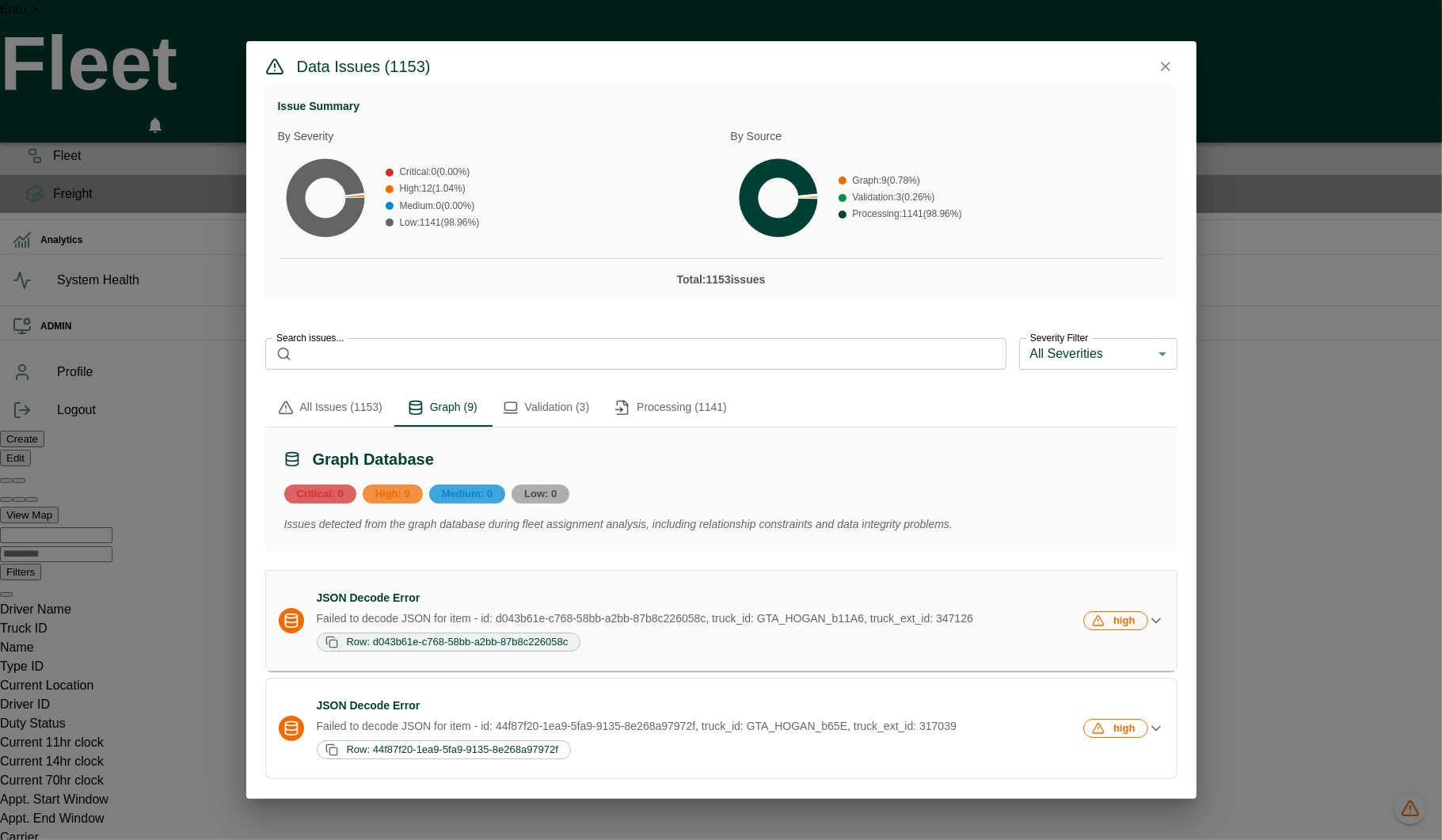
click at [407, 647] on span "Row: d043b61e-c768-58bb-a2bb-87b8c226058c" at bounding box center [457, 641] width 233 height 12
click at [1148, 620] on icon "button" at bounding box center [1156, 620] width 16 height 16
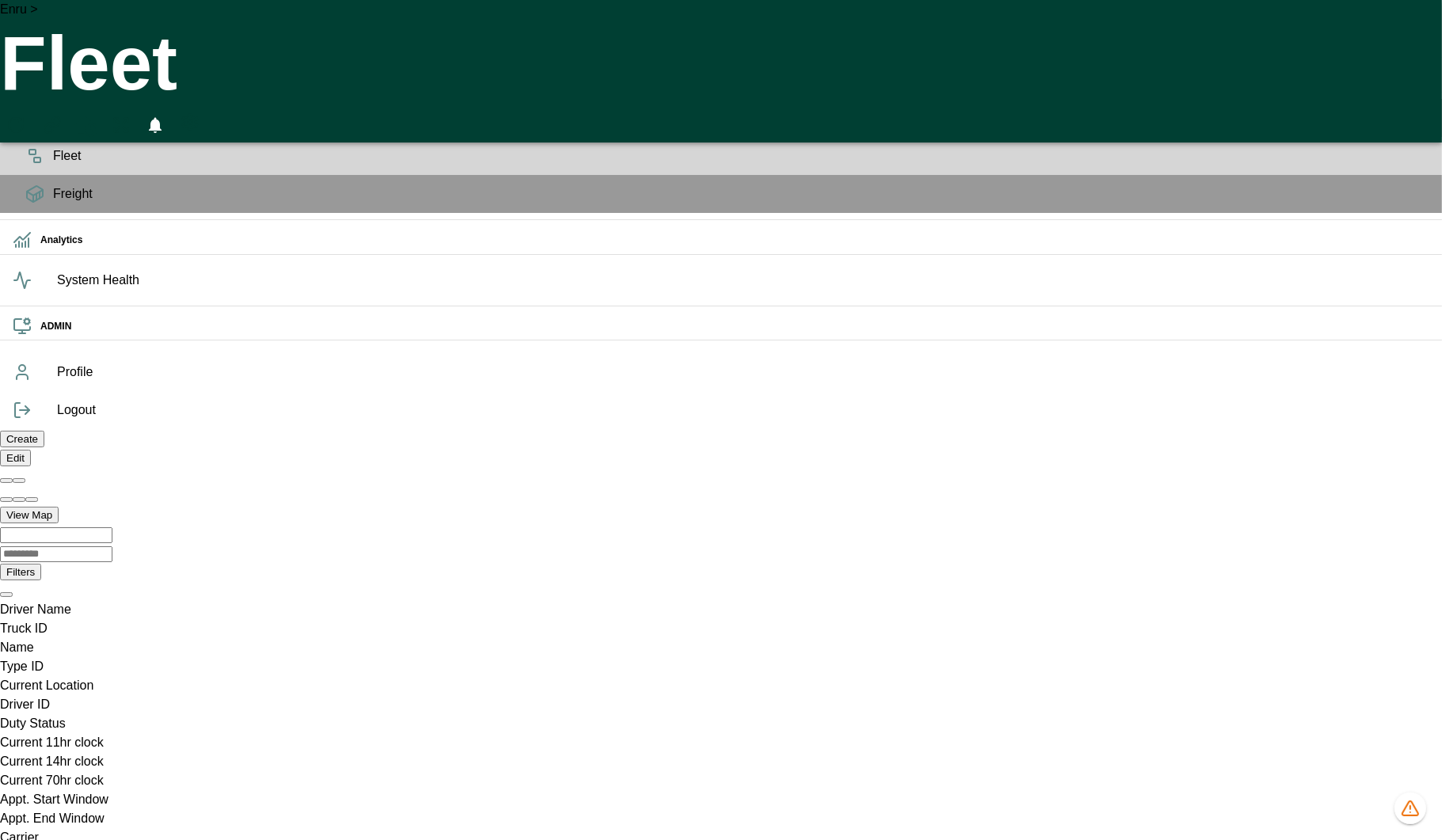
scroll to position [0, 67998]
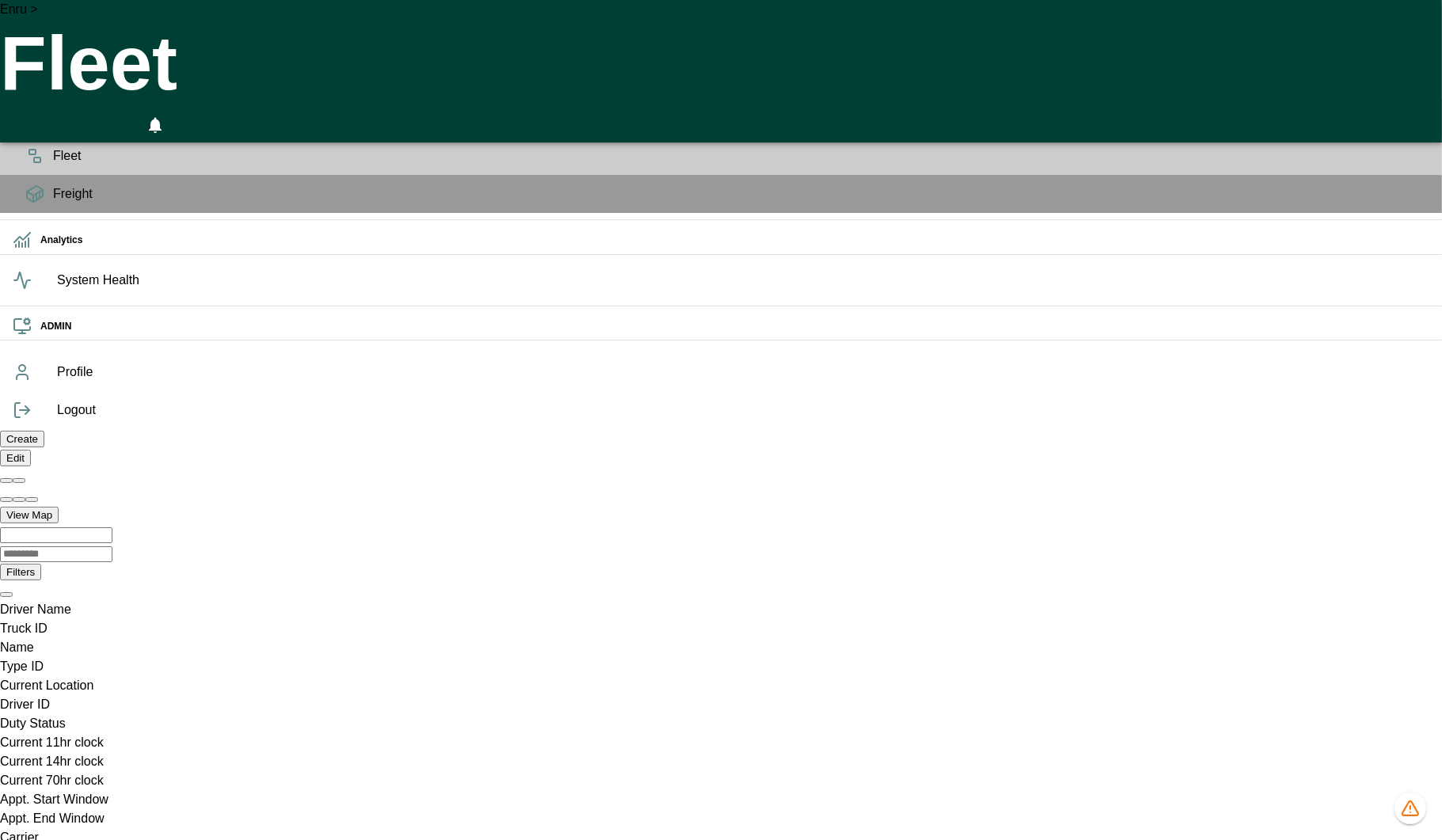
click at [34, 162] on rect at bounding box center [37, 160] width 6 height 5
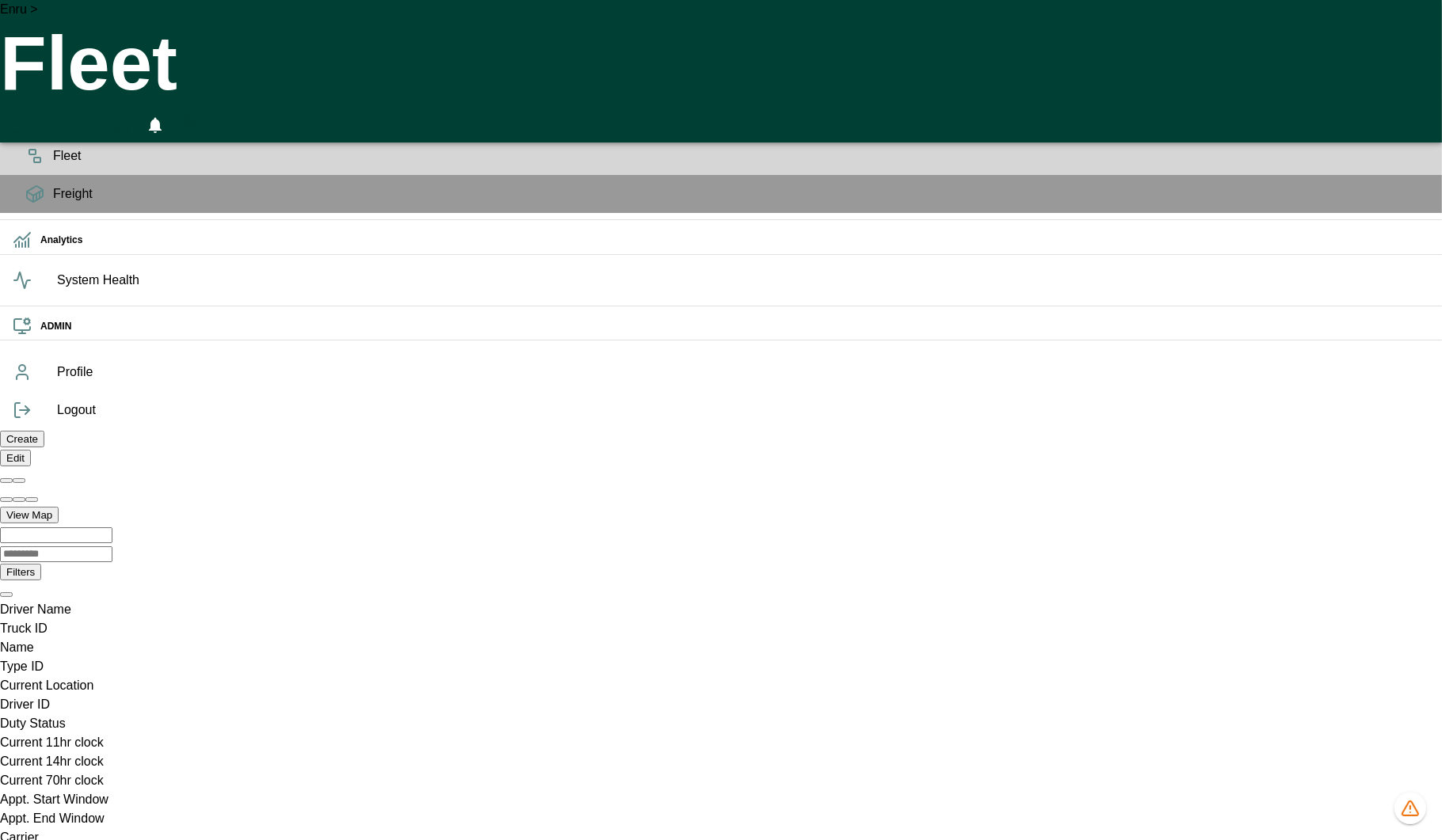
click at [11, 137] on div "Planning" at bounding box center [721, 118] width 1442 height 38
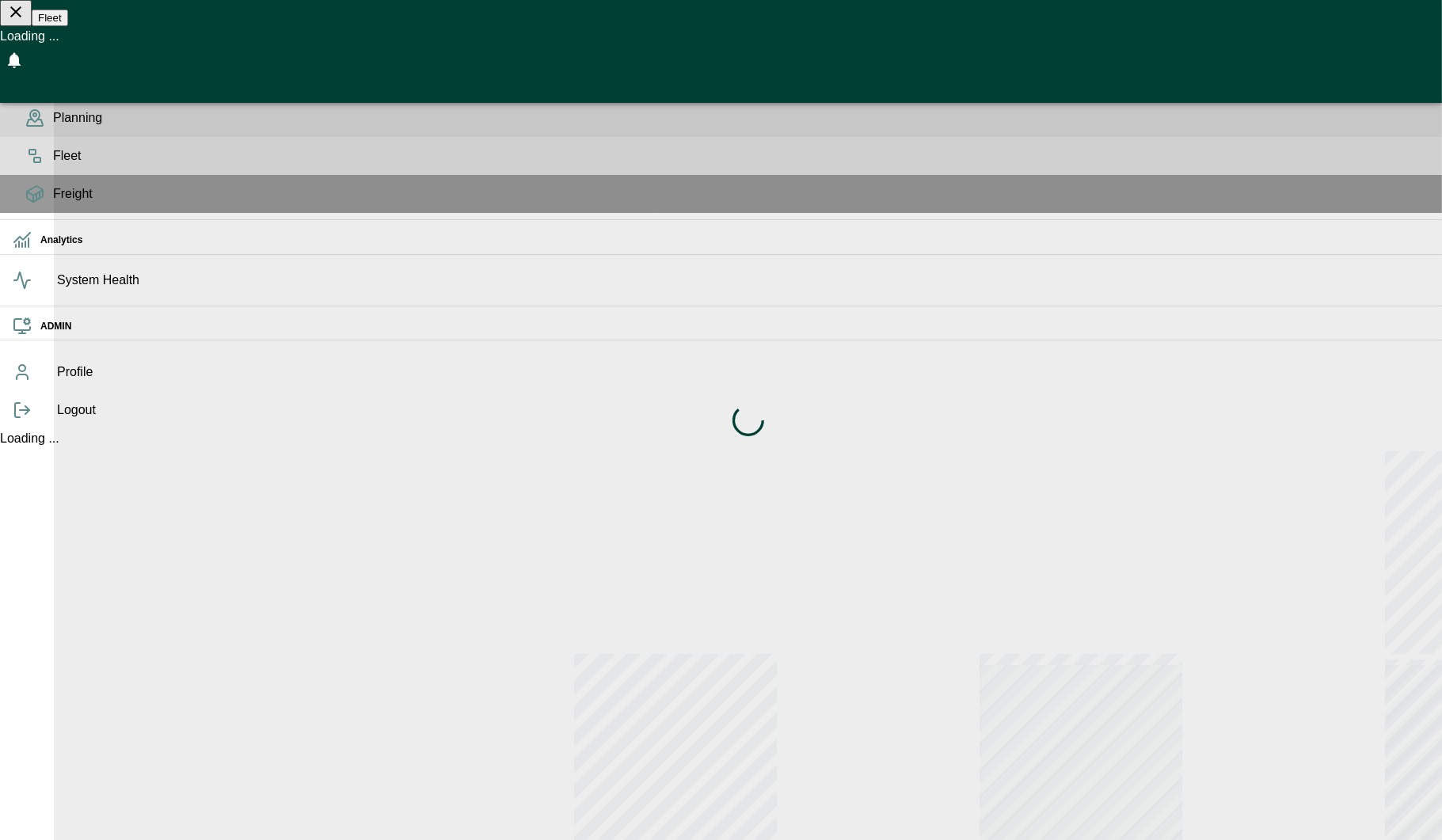
click at [44, 175] on div "Fleet" at bounding box center [721, 156] width 1442 height 38
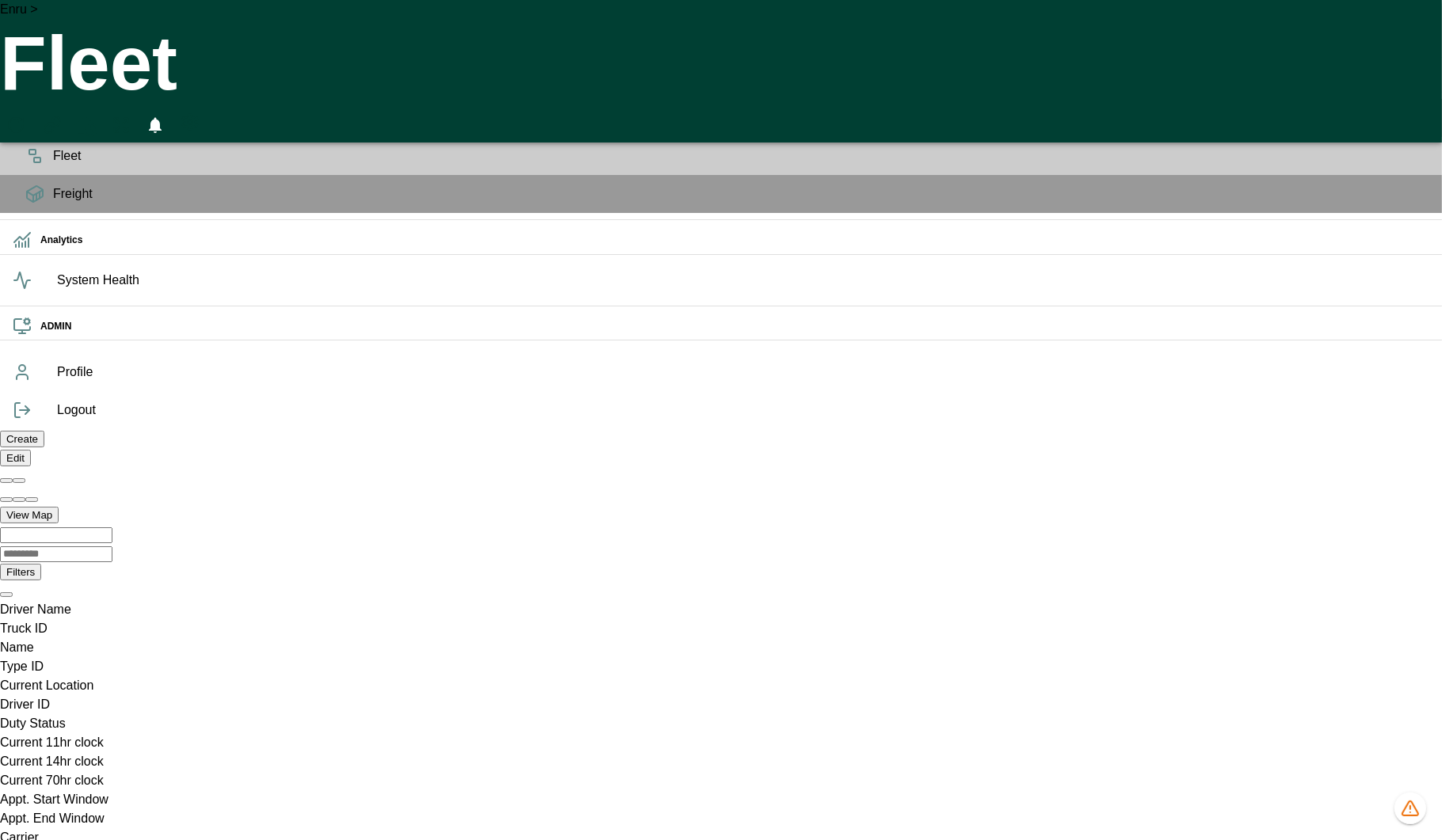
scroll to position [0, 67998]
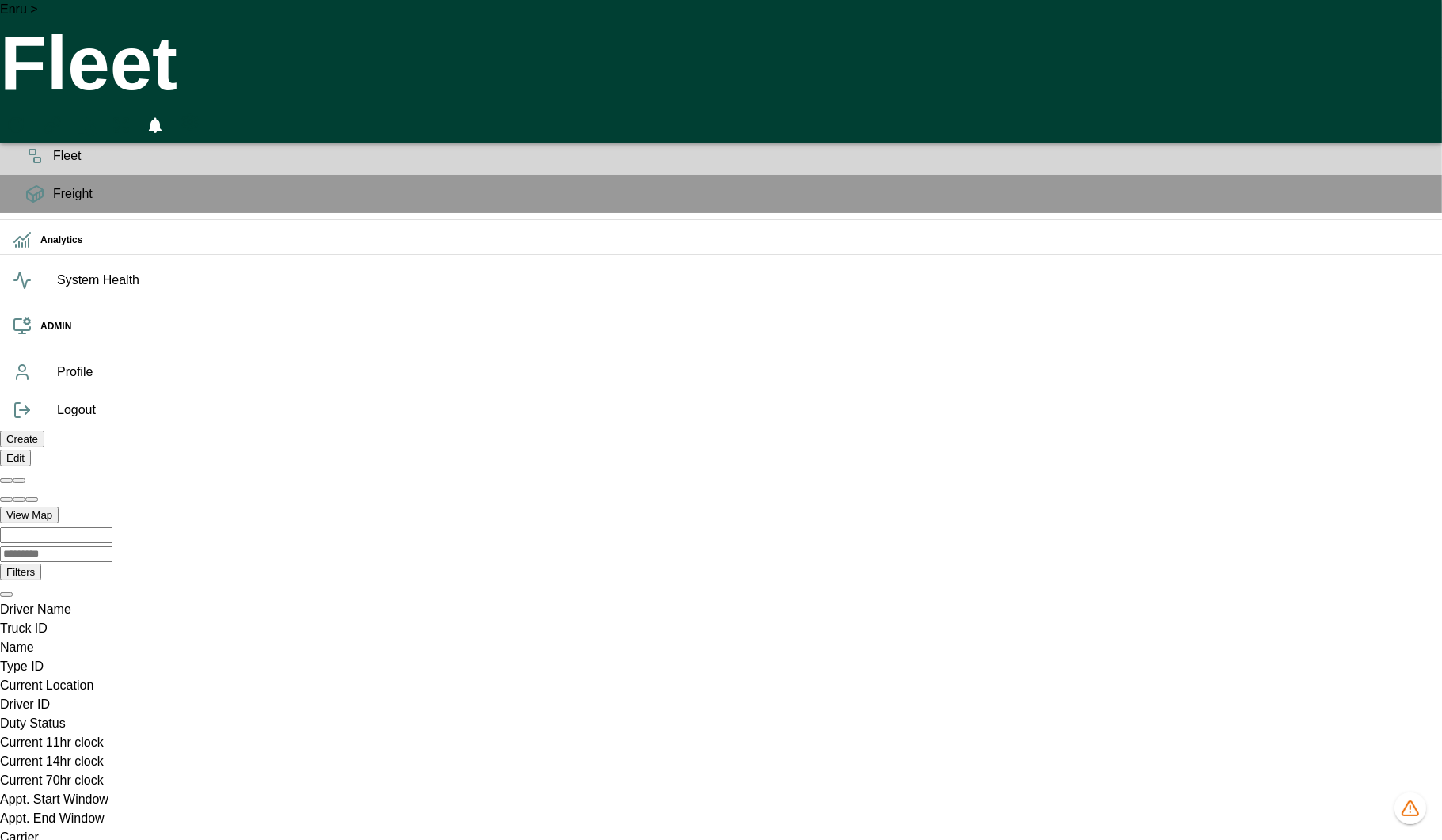
click at [53, 128] on span "Planning" at bounding box center [741, 118] width 1376 height 19
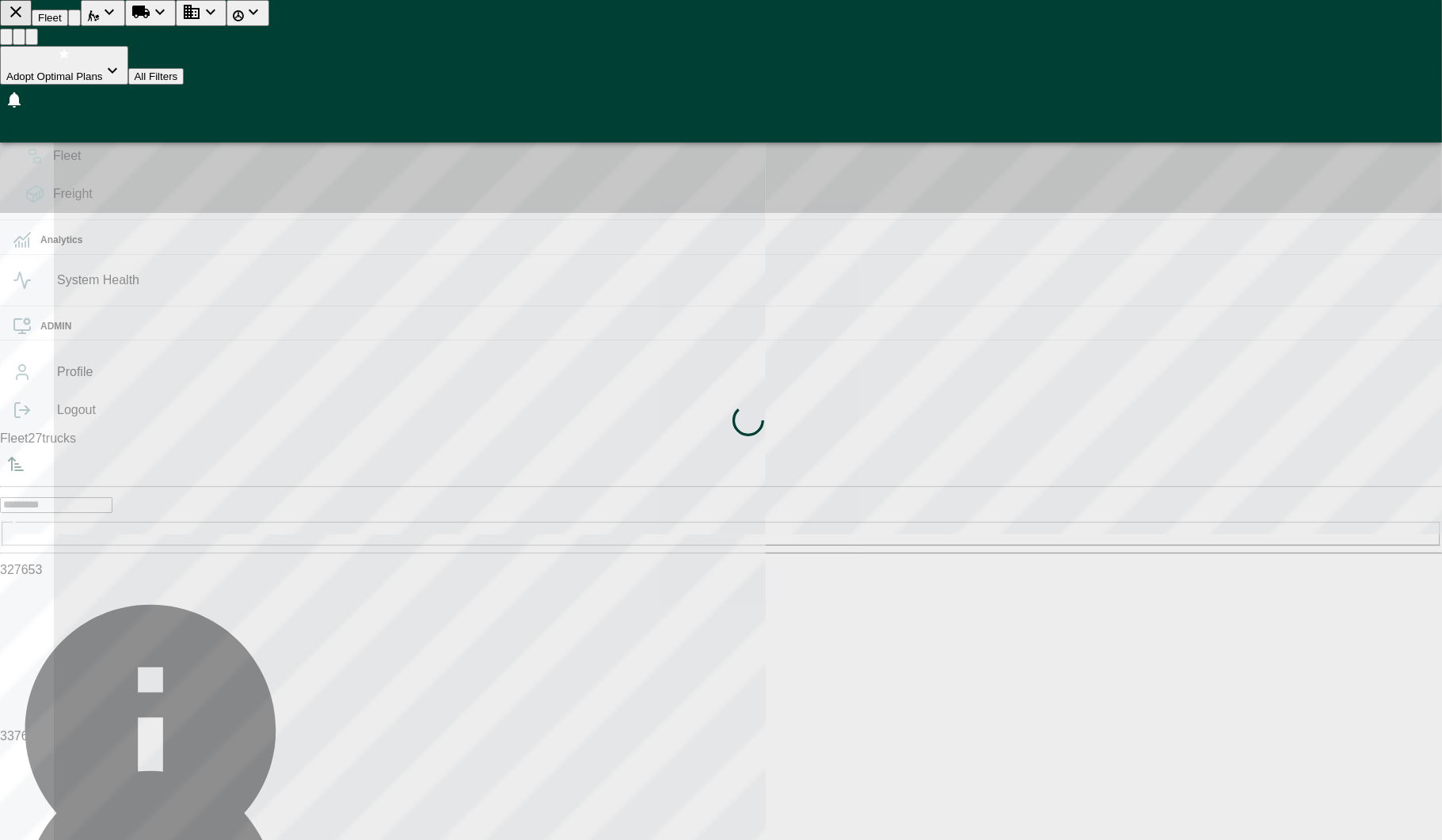
scroll to position [834, 295]
click at [568, 3] on div "Loading indicator" at bounding box center [748, 420] width 1388 height 840
click at [572, 17] on div "Loading indicator" at bounding box center [748, 420] width 1388 height 840
click at [583, 35] on div "Loading indicator" at bounding box center [748, 420] width 1388 height 840
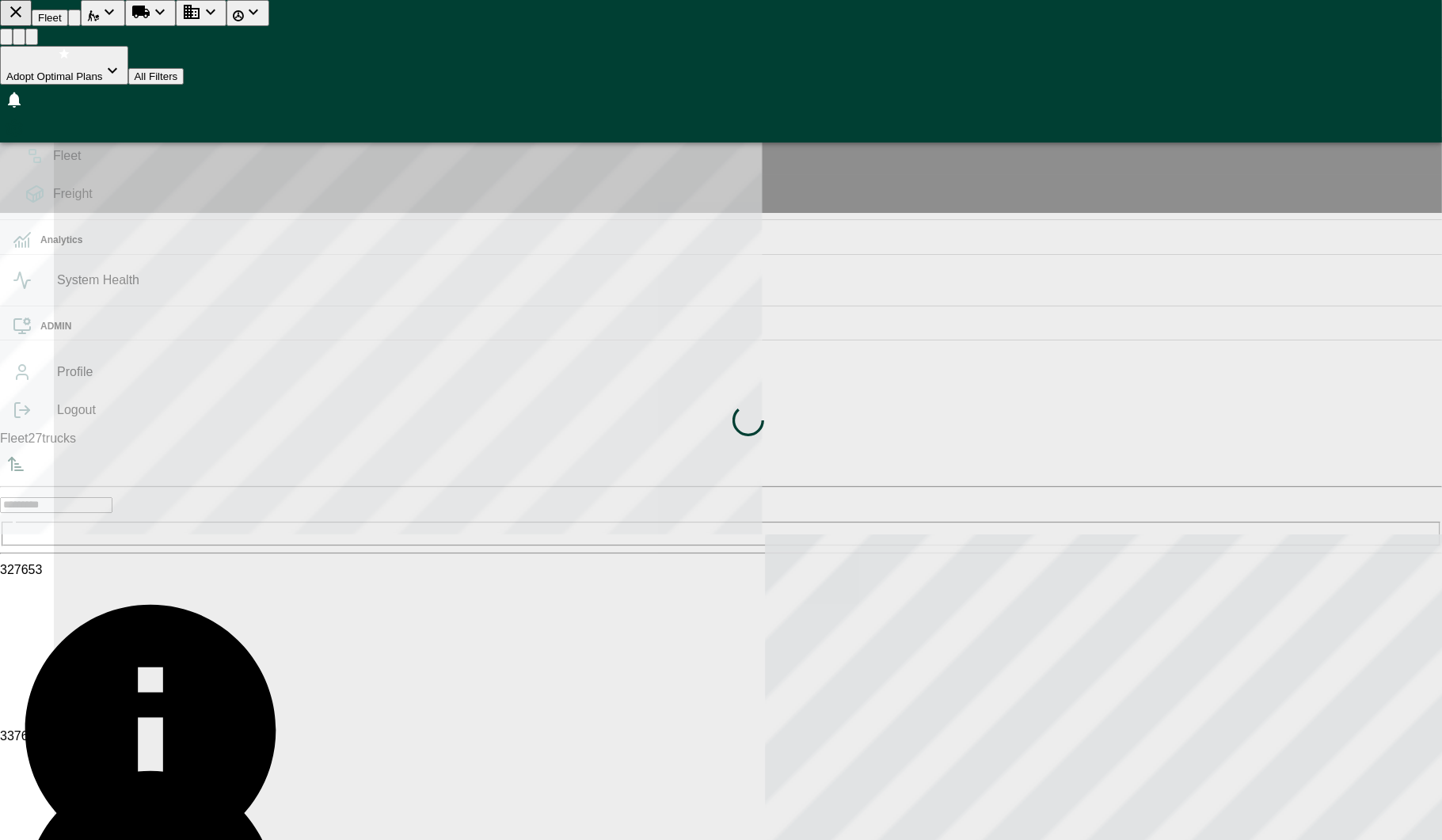
click at [583, 17] on div "Loading indicator" at bounding box center [748, 420] width 1388 height 840
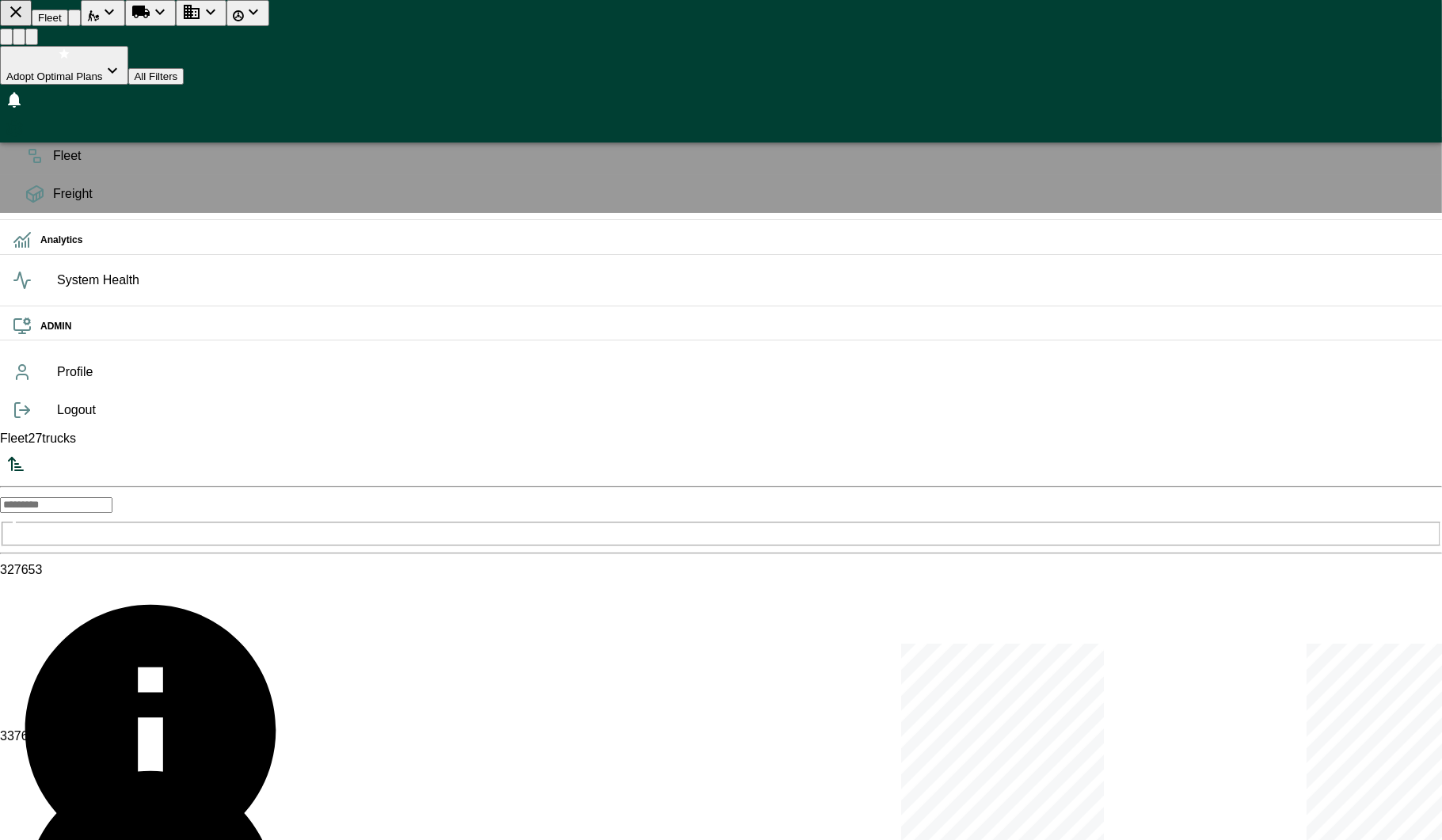
click at [176, 26] on button "Run Plan Loads" at bounding box center [151, 13] width 51 height 26
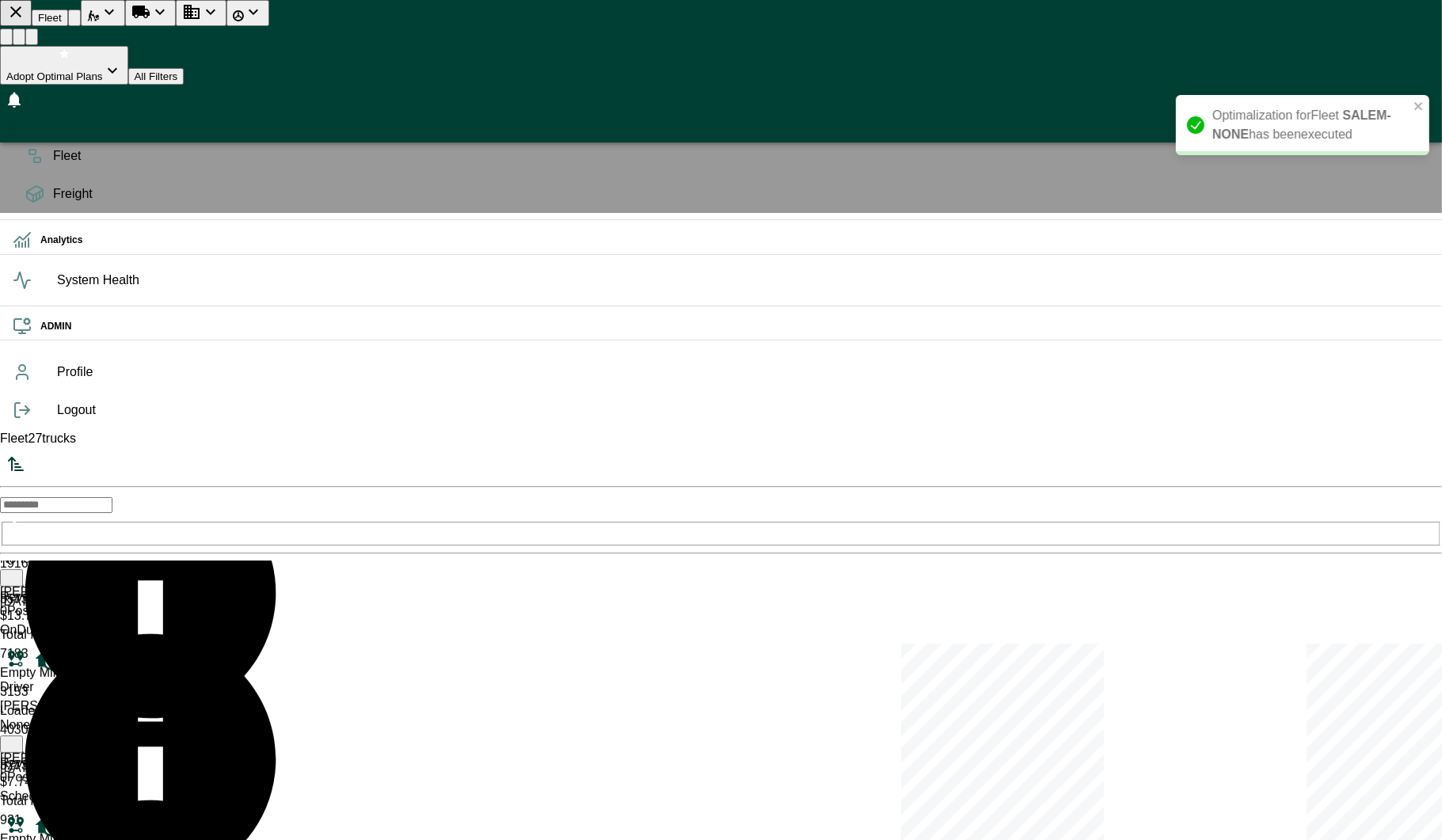
scroll to position [0, 0]
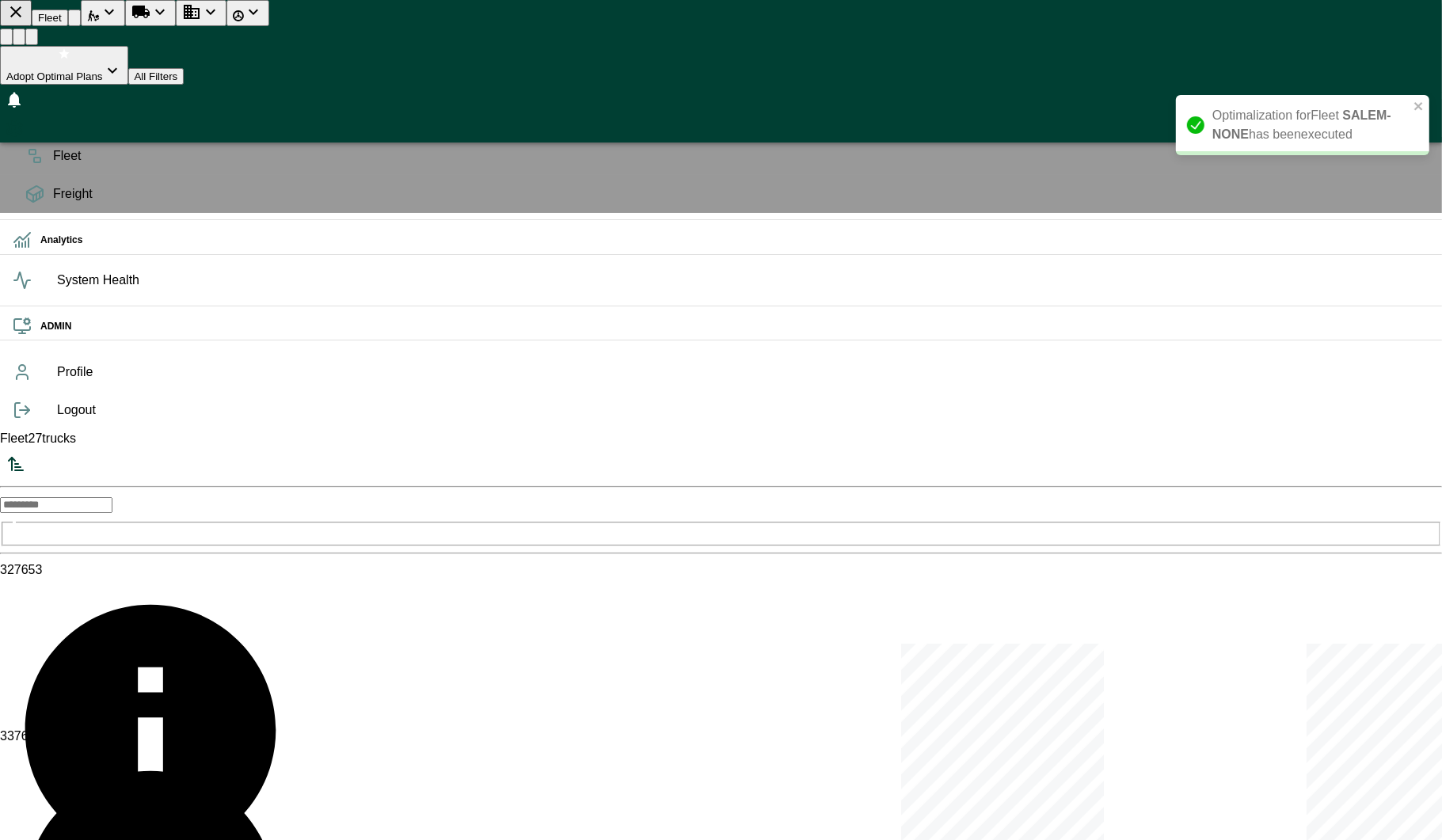
click at [25, 454] on icon "Sorted by: PTA Ascending" at bounding box center [16, 464] width 19 height 19
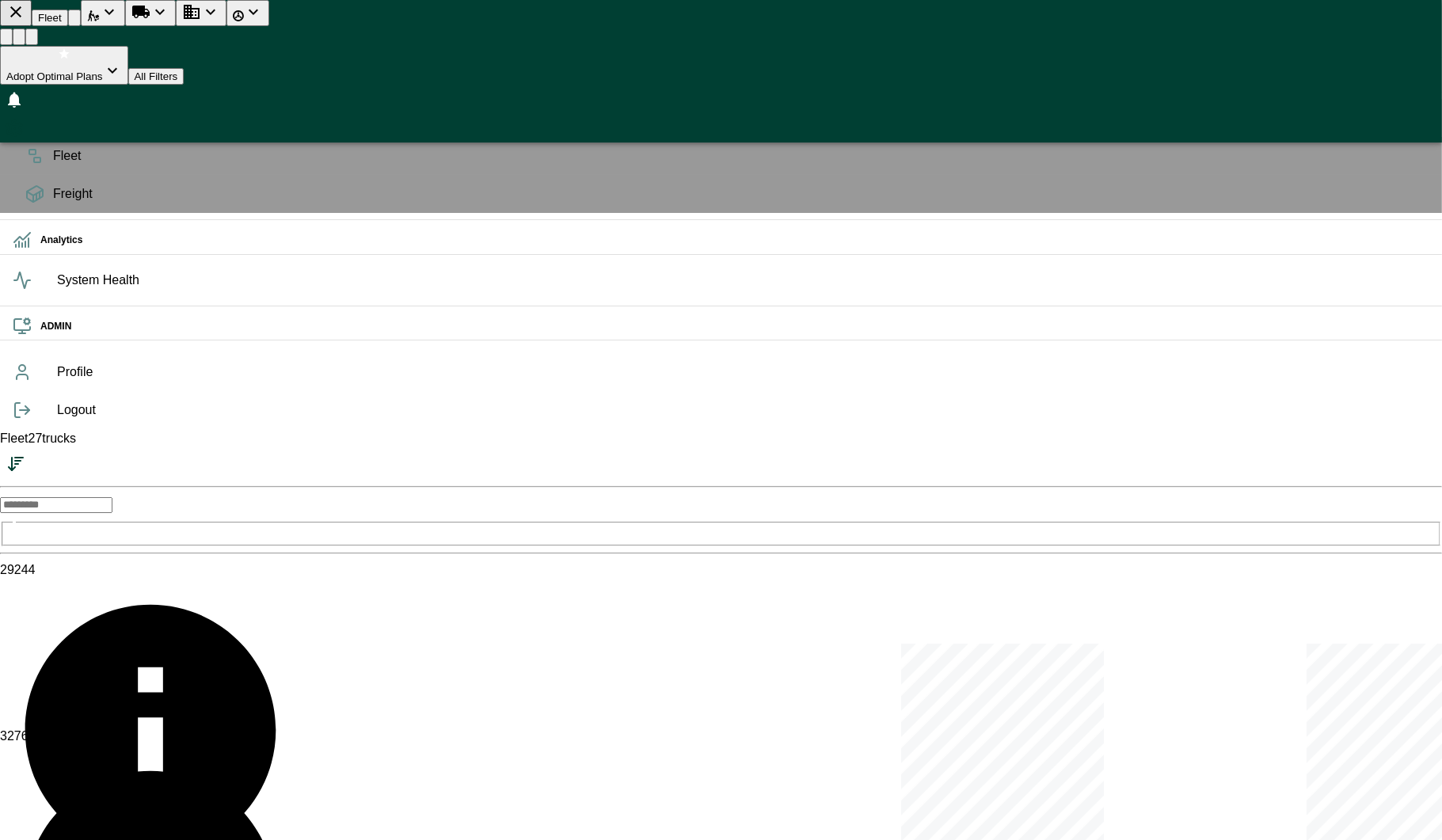
click at [32, 59] on ul "OPS Planning Fleet Freight Analytics System Health ADMIN" at bounding box center [721, 205] width 1442 height 296
click at [28, 82] on rect at bounding box center [25, 82] width 6 height 5
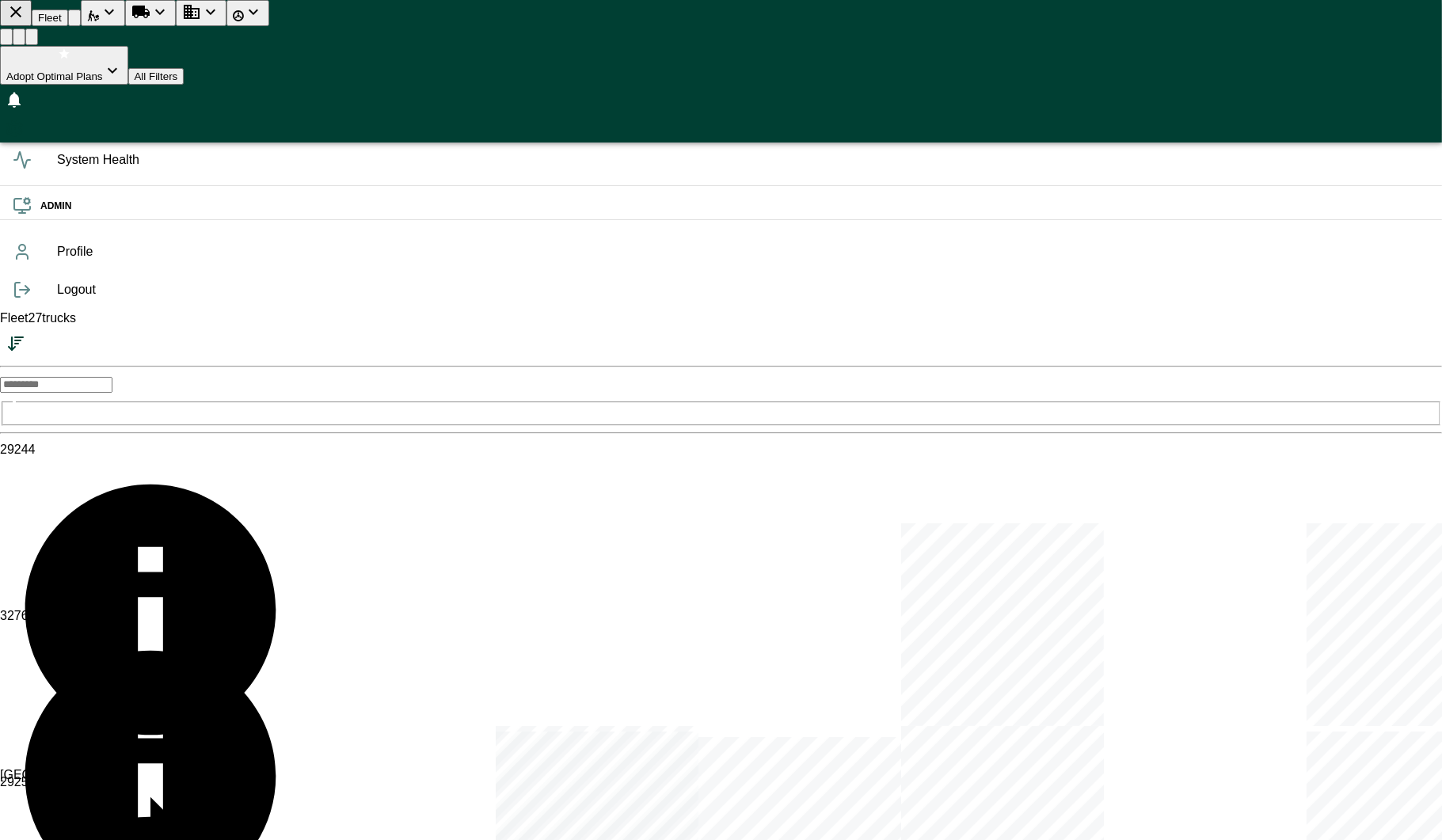
click at [25, 64] on div "OPS" at bounding box center [721, 78] width 1442 height 28
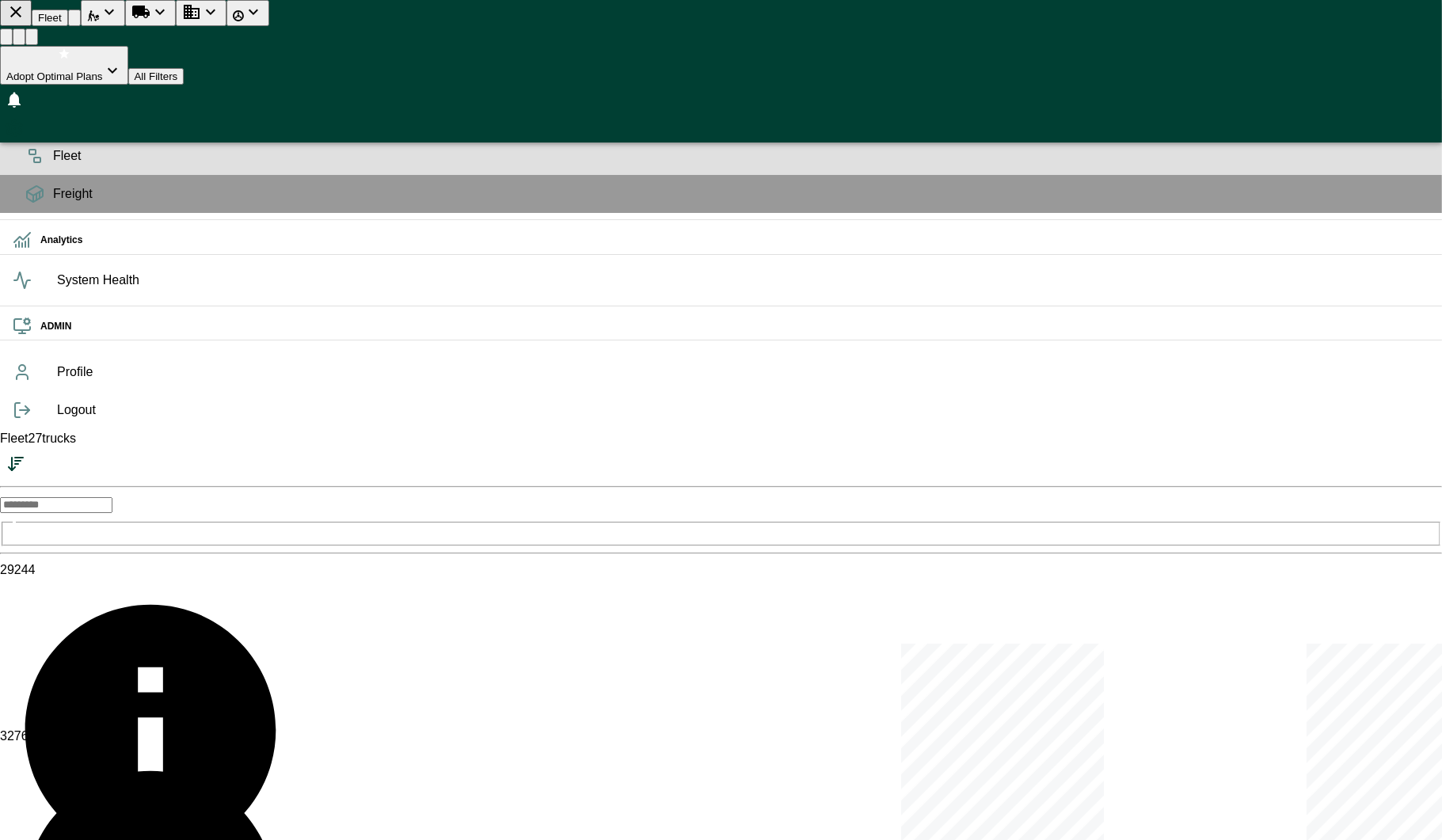
click at [25, 166] on icon at bounding box center [35, 156] width 19 height 19
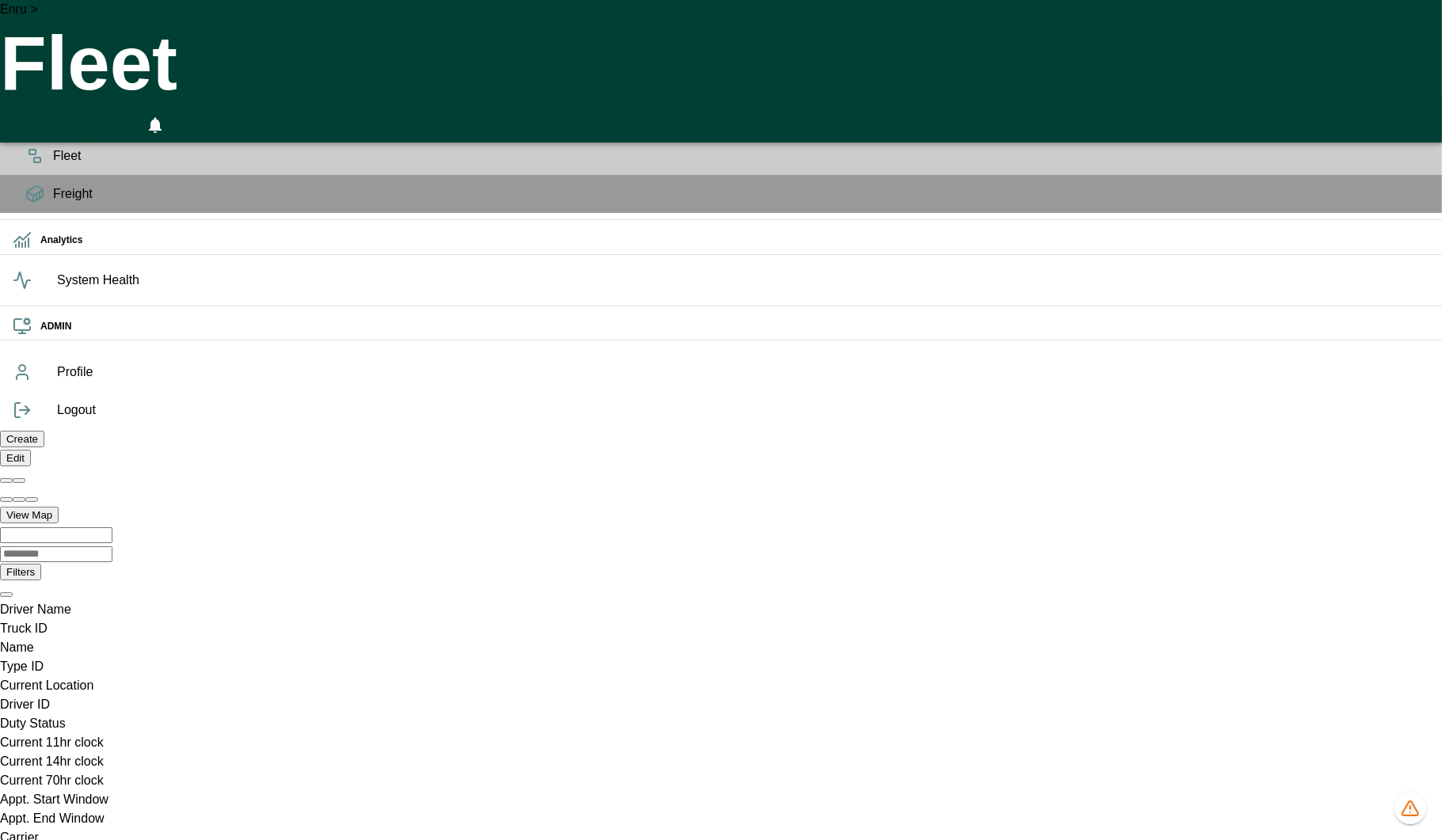
scroll to position [0, 67998]
